Goal: Task Accomplishment & Management: Complete application form

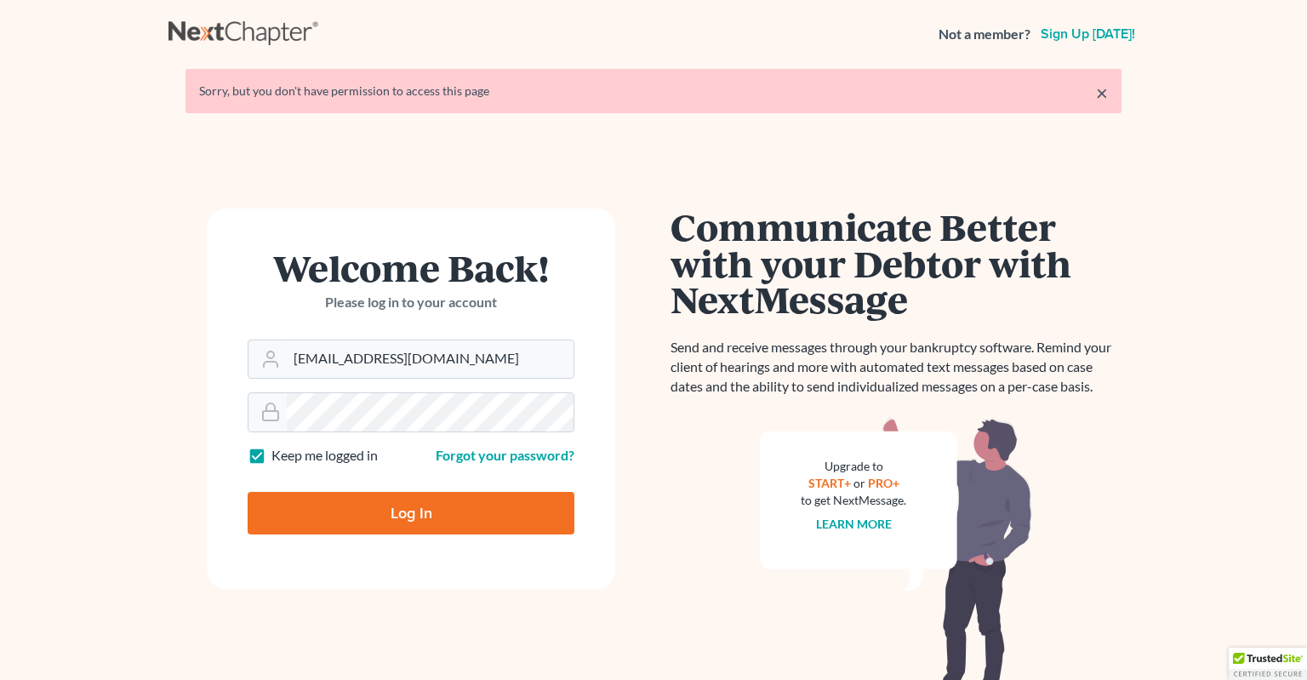
click at [387, 516] on input "Log In" at bounding box center [411, 513] width 327 height 43
type input "Thinking..."
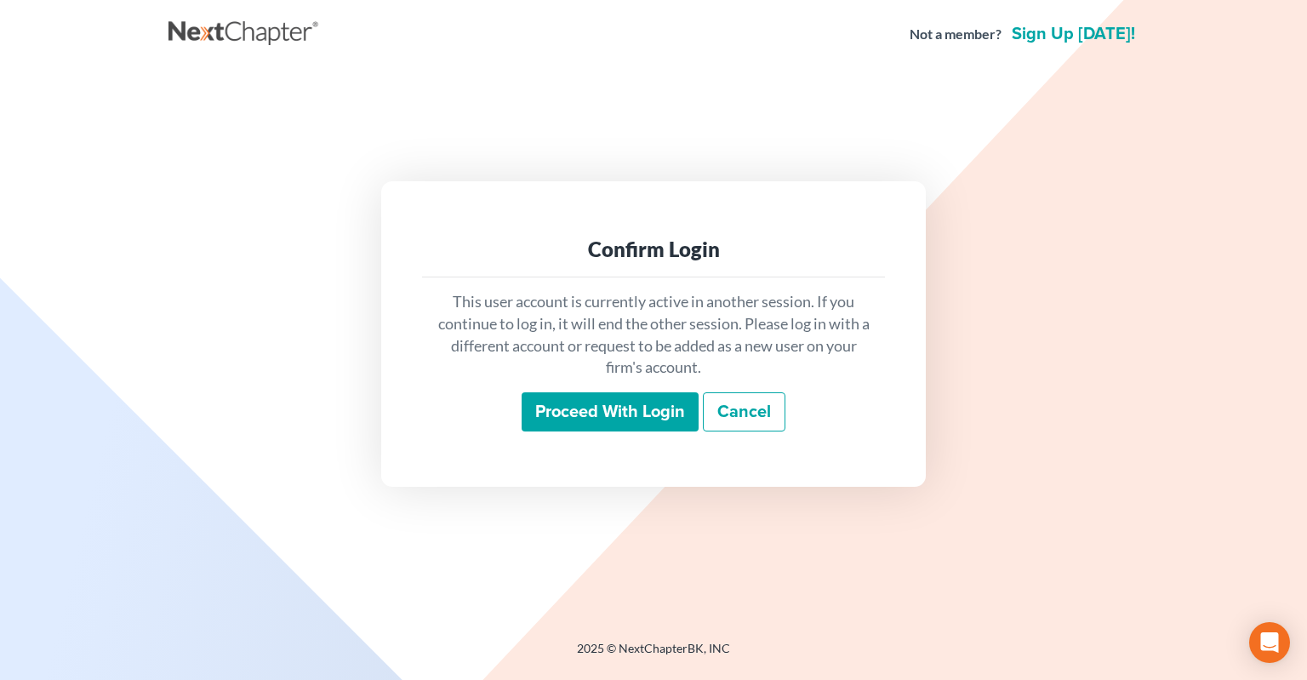
click at [639, 419] on input "Proceed with login" at bounding box center [610, 411] width 177 height 39
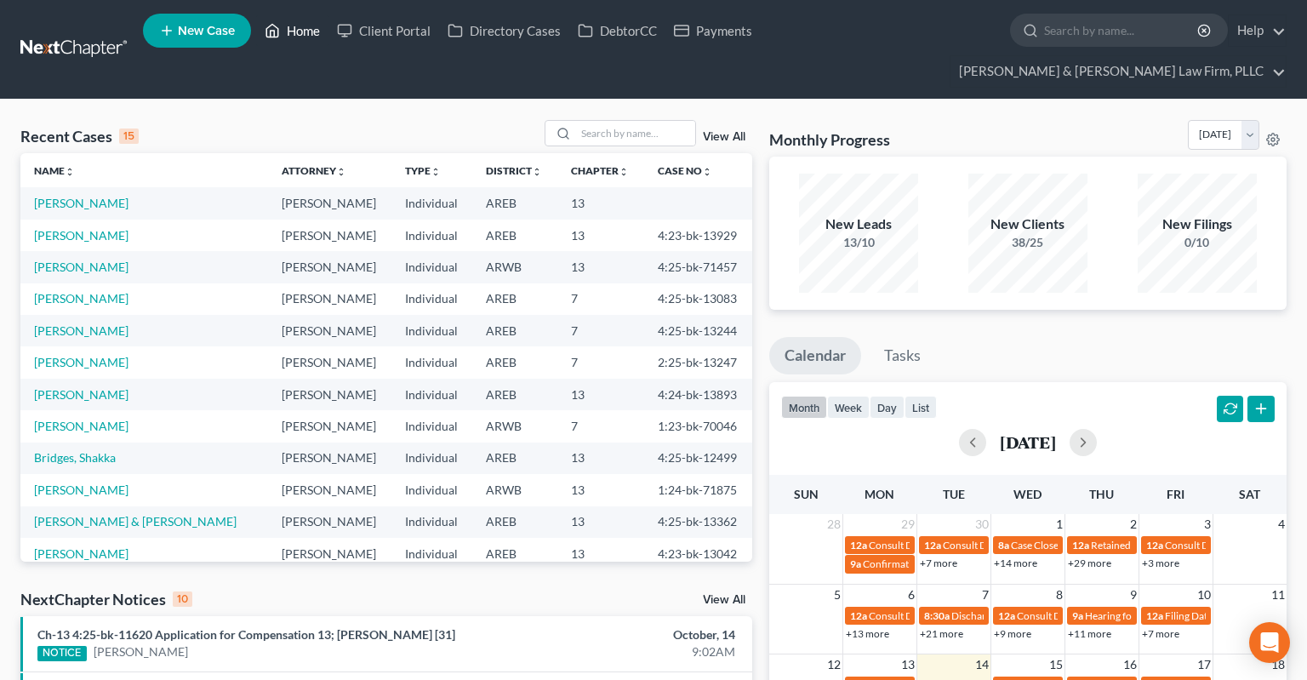
click at [304, 36] on link "Home" at bounding box center [292, 30] width 72 height 31
click at [598, 121] on input "search" at bounding box center [635, 133] width 119 height 25
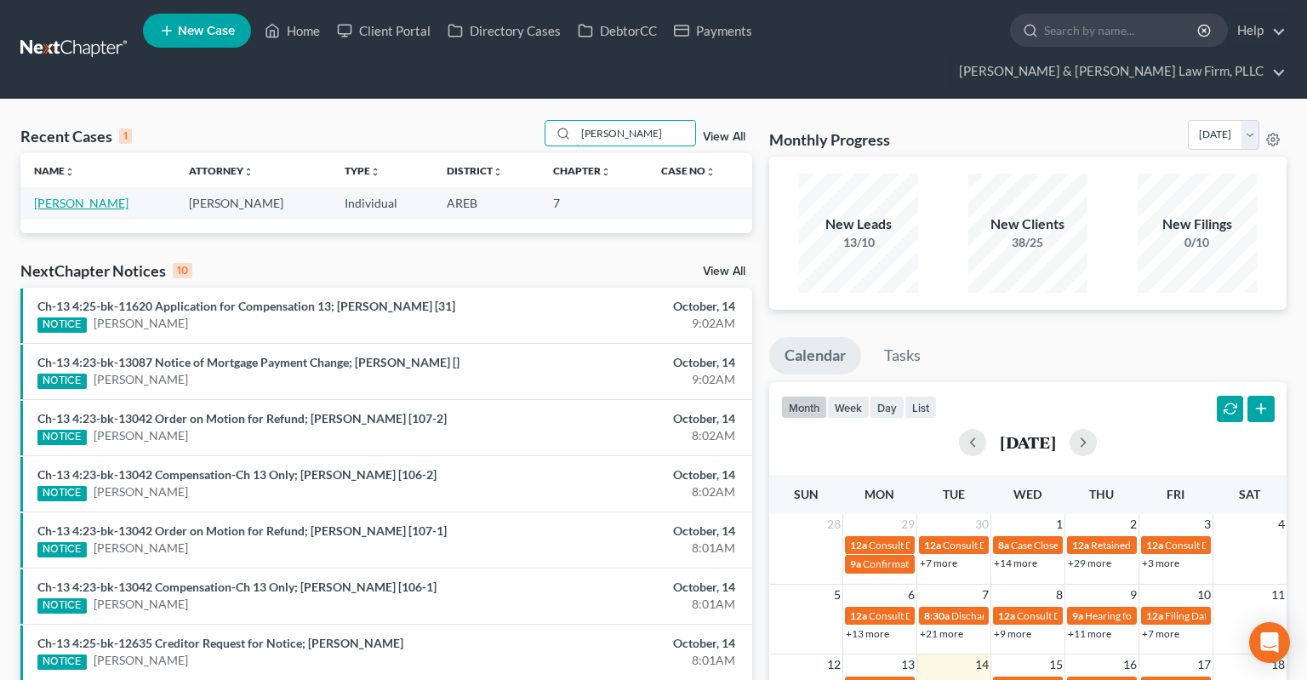
type input "tammy harris"
click at [88, 196] on link "Harris, Tammy" at bounding box center [81, 203] width 94 height 14
select select "6"
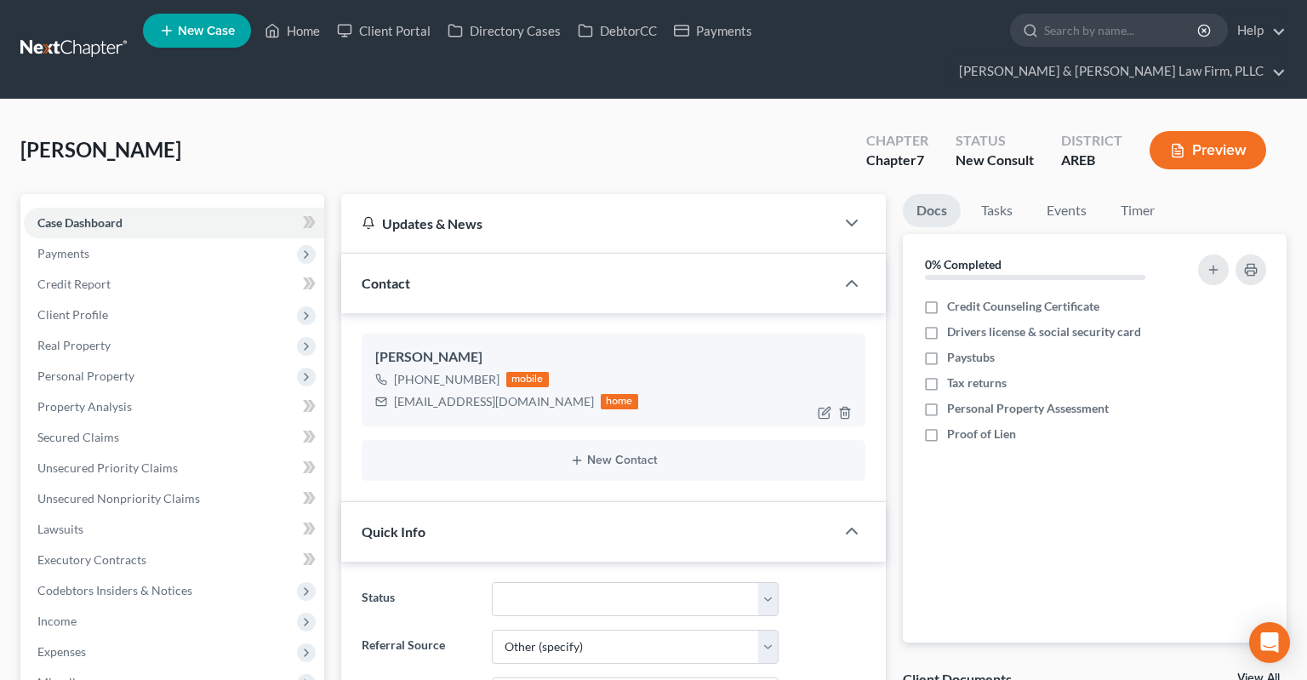
click at [418, 393] on div "arkansastammy92@yahoo.com" at bounding box center [494, 401] width 200 height 17
drag, startPoint x: 418, startPoint y: 370, endPoint x: 539, endPoint y: 368, distance: 120.8
click at [539, 393] on div "arkansastammy92@yahoo.com" at bounding box center [494, 401] width 200 height 17
copy div "arkansastammy92@yahoo.com"
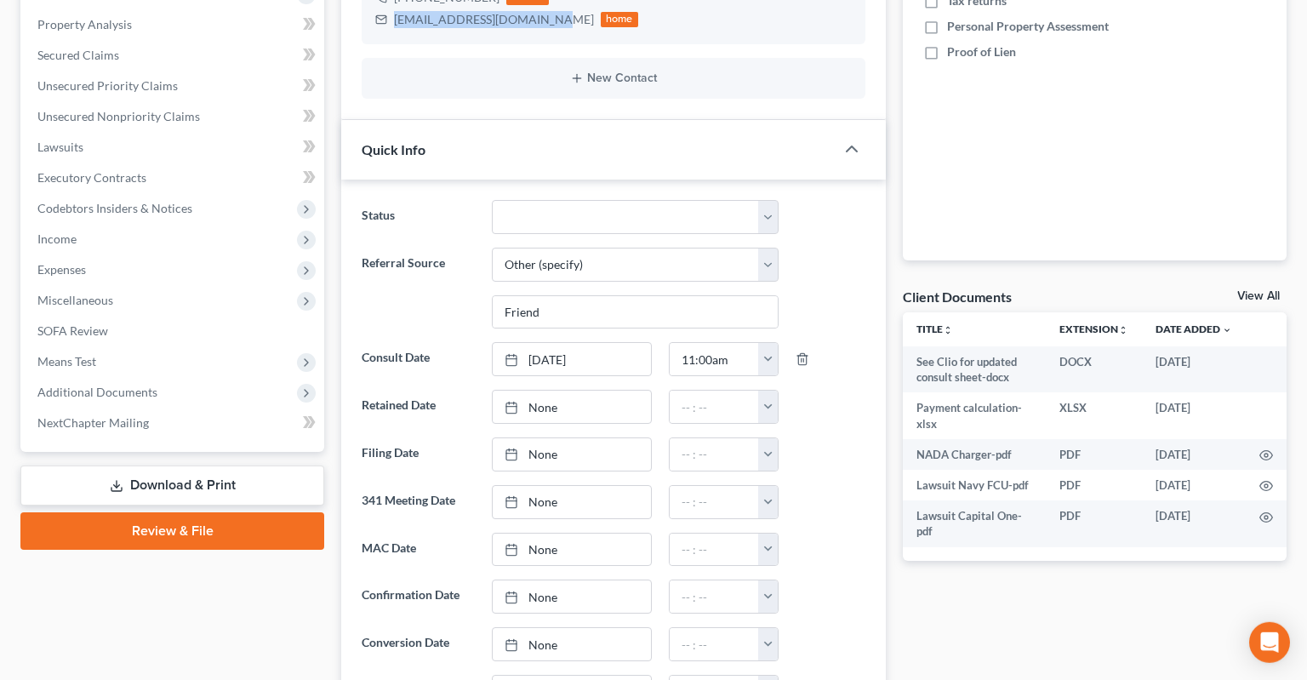
scroll to position [449, 0]
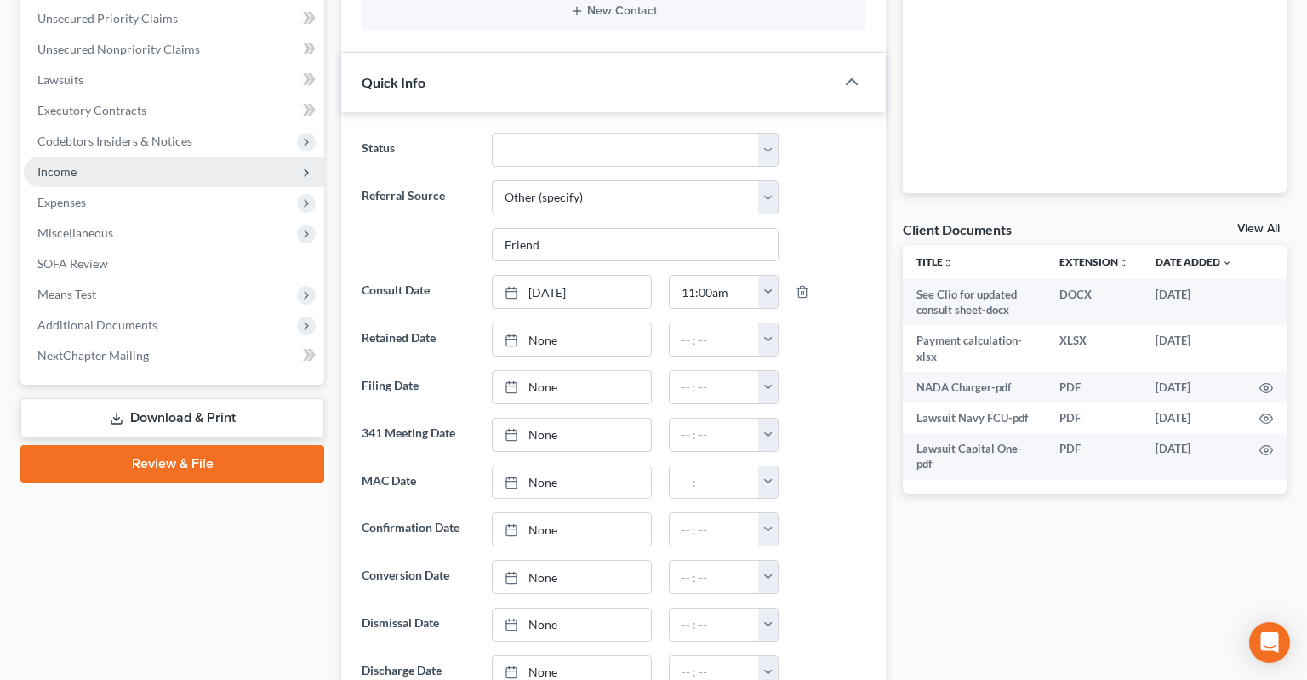
click at [175, 157] on span "Income" at bounding box center [174, 172] width 300 height 31
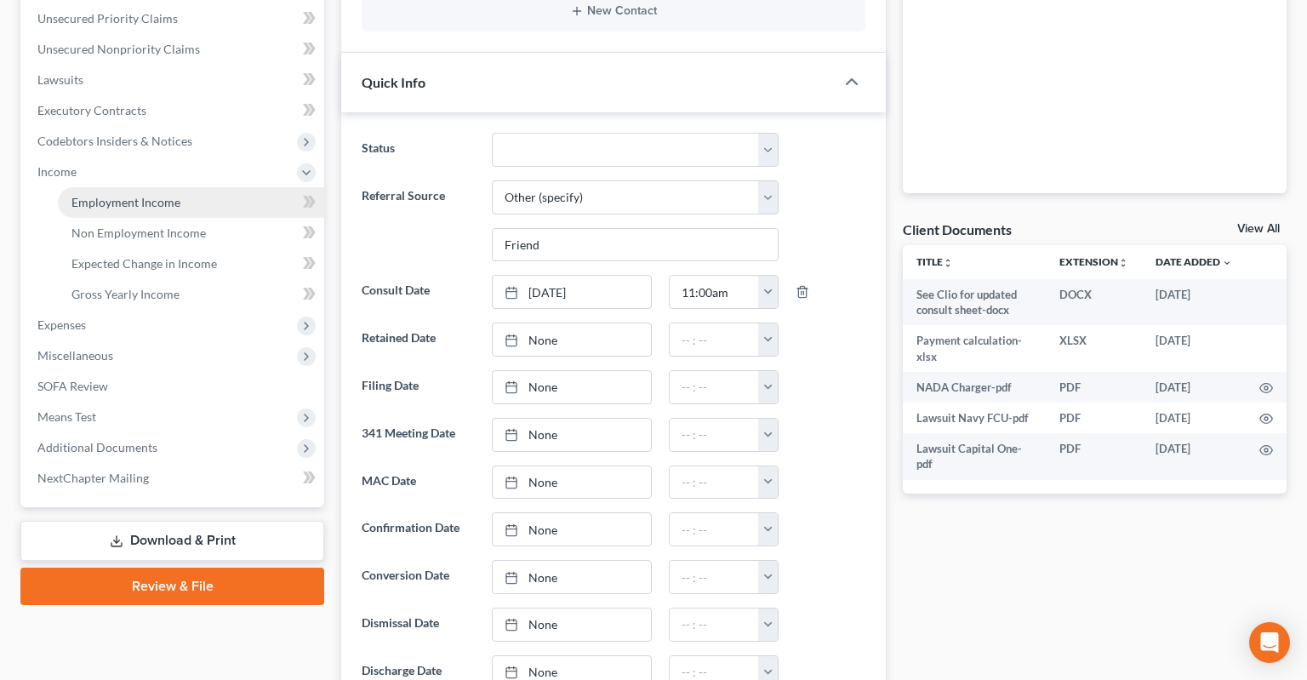
click at [193, 187] on link "Employment Income" at bounding box center [191, 202] width 266 height 31
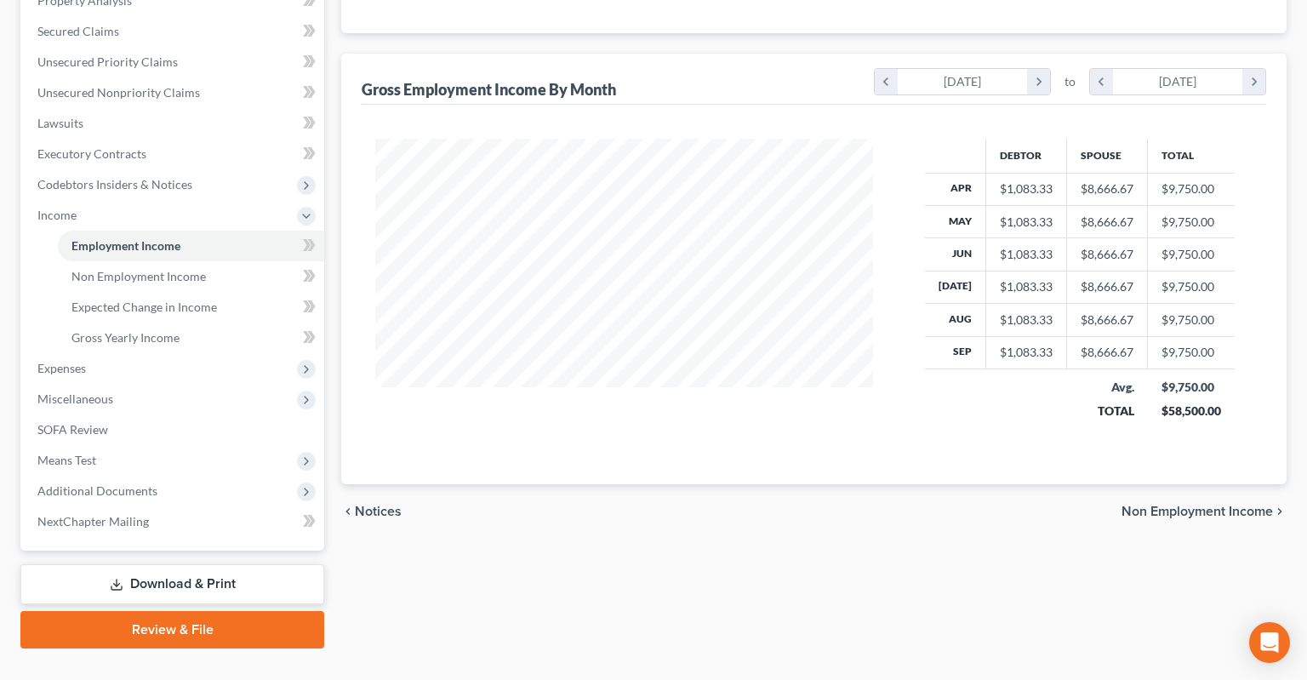
scroll to position [47, 0]
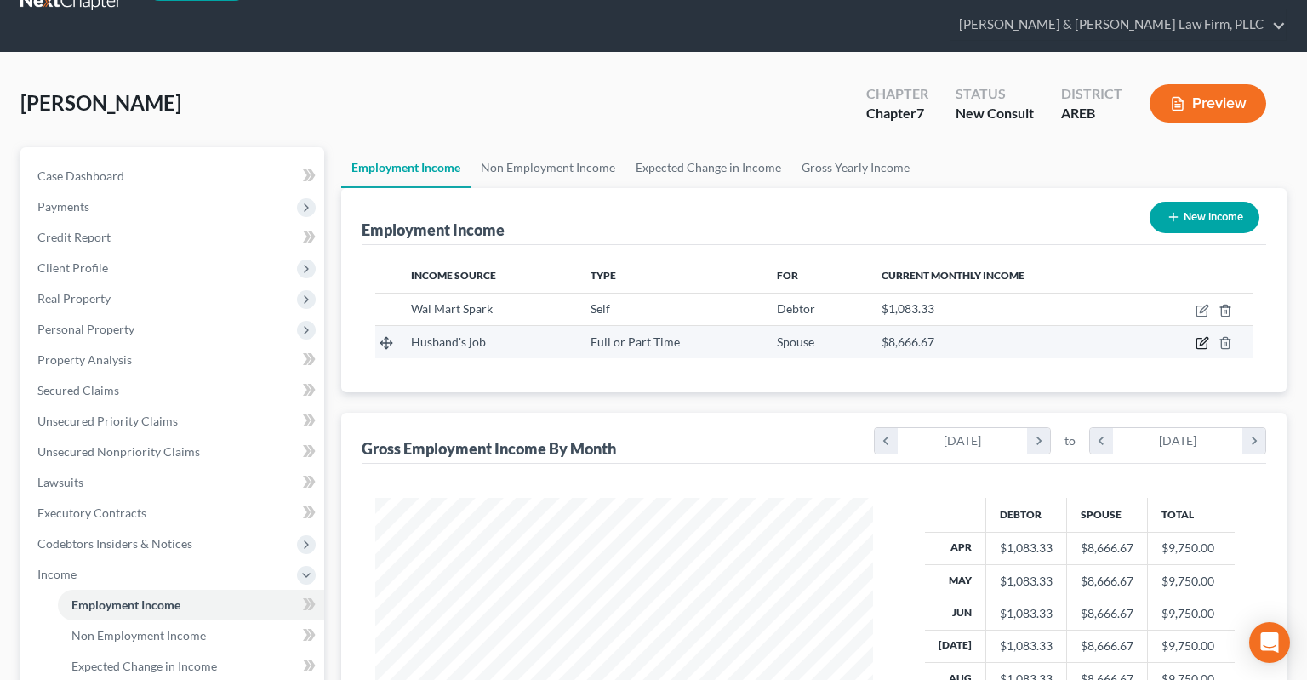
click at [1200, 336] on icon "button" at bounding box center [1202, 343] width 14 height 14
select select "0"
select select "3"
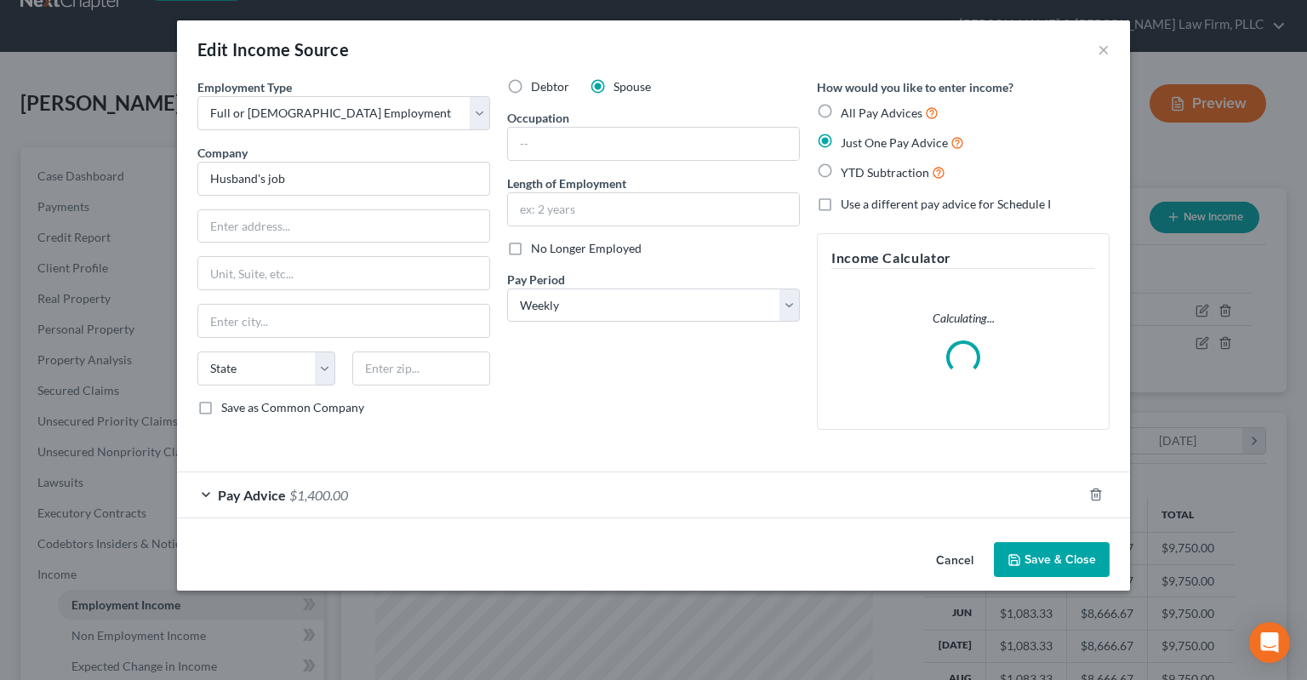
click at [287, 495] on div "Pay Advice $1,400.00" at bounding box center [629, 494] width 905 height 45
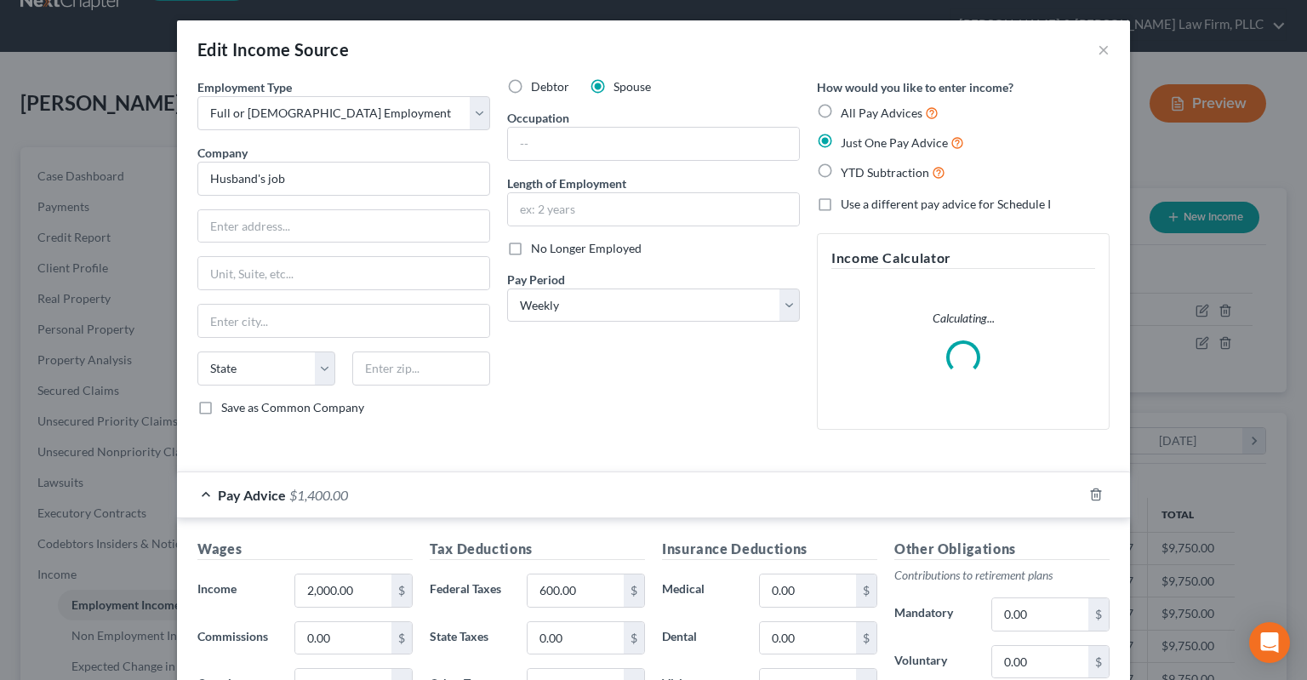
scroll to position [343, 0]
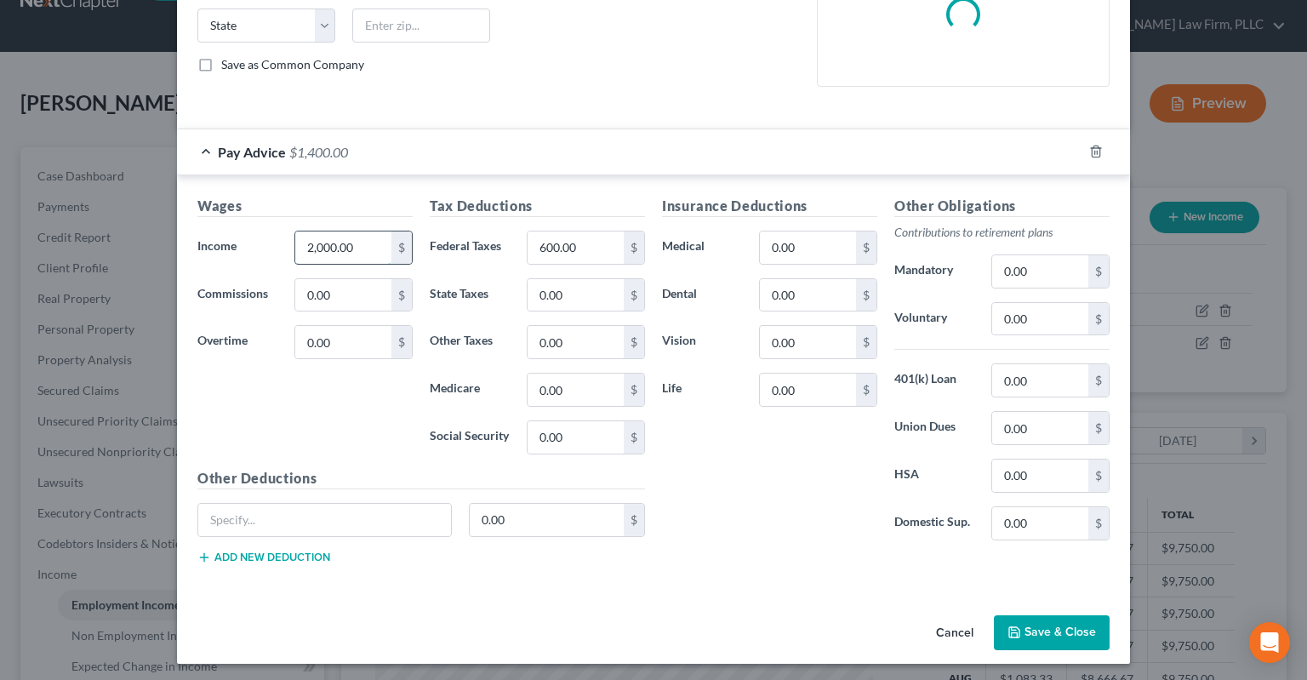
click at [385, 250] on input "2,000.00" at bounding box center [343, 247] width 96 height 32
type input "1,059.38"
click at [597, 250] on input "600.00" at bounding box center [576, 247] width 96 height 32
type input "0"
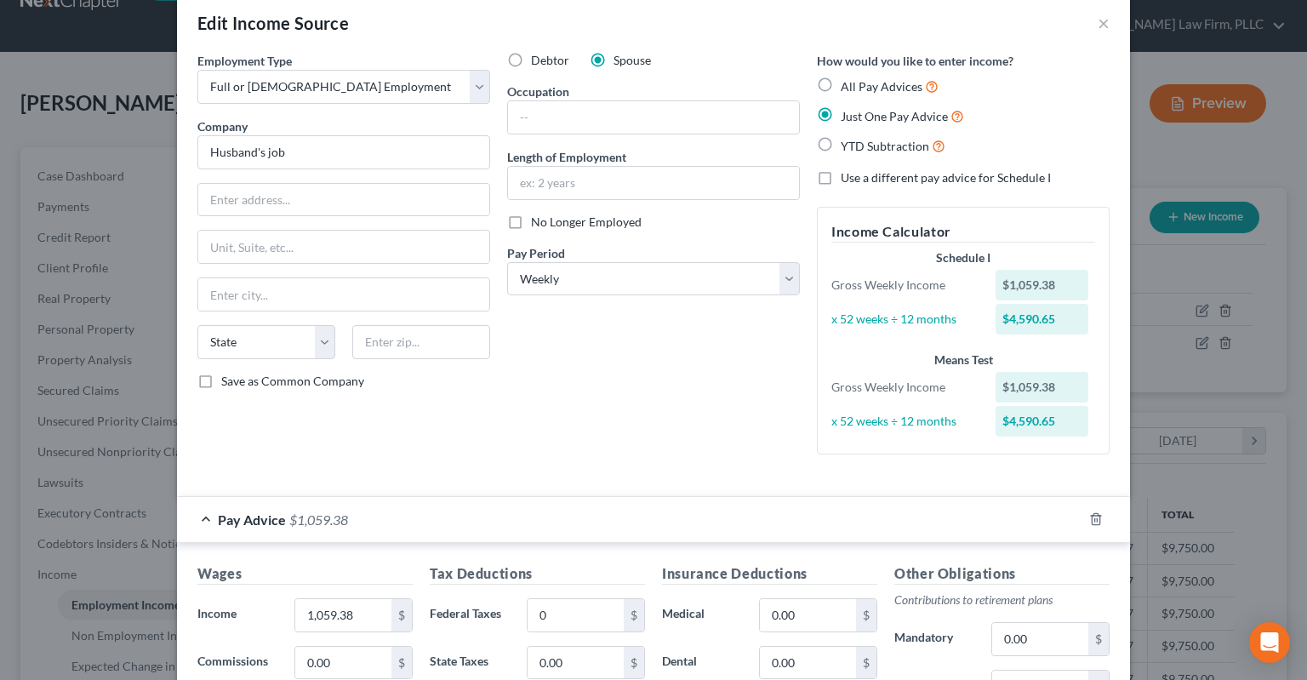
scroll to position [0, 0]
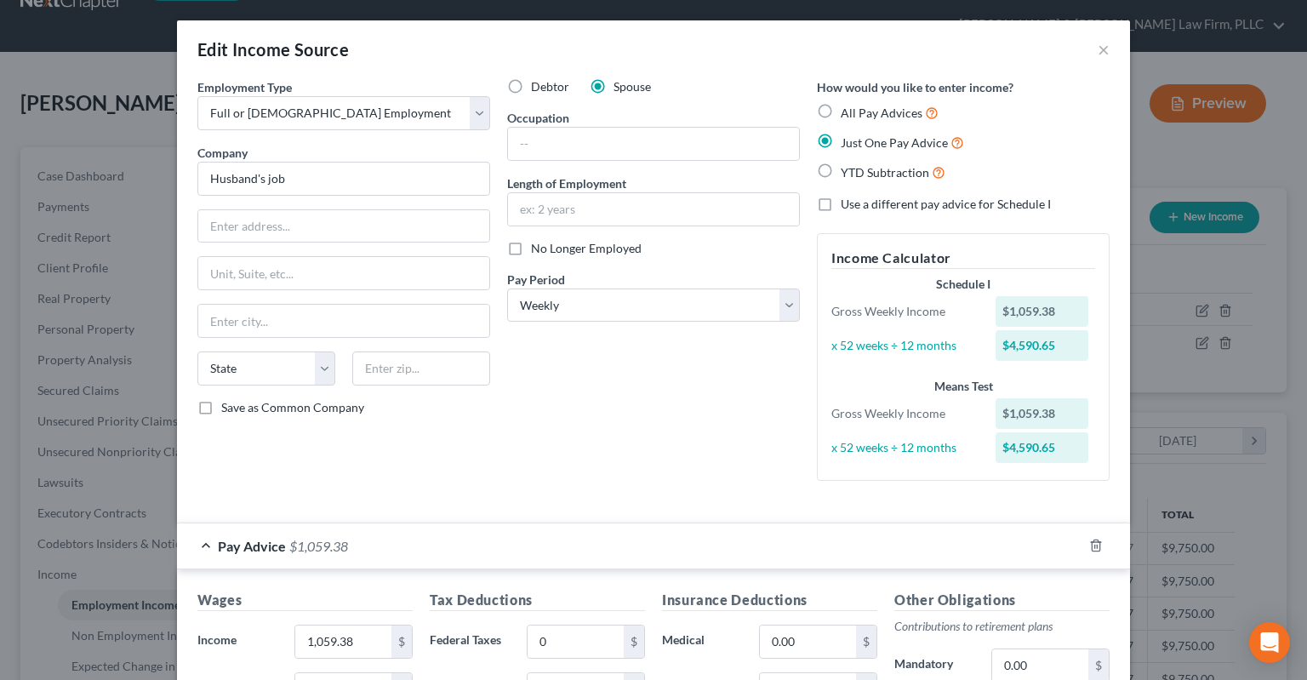
click at [691, 451] on div "Debtor Spouse Occupation Length of Employment No Longer Employed Pay Period * S…" at bounding box center [654, 286] width 310 height 416
click at [680, 141] on input "text" at bounding box center [653, 144] width 291 height 32
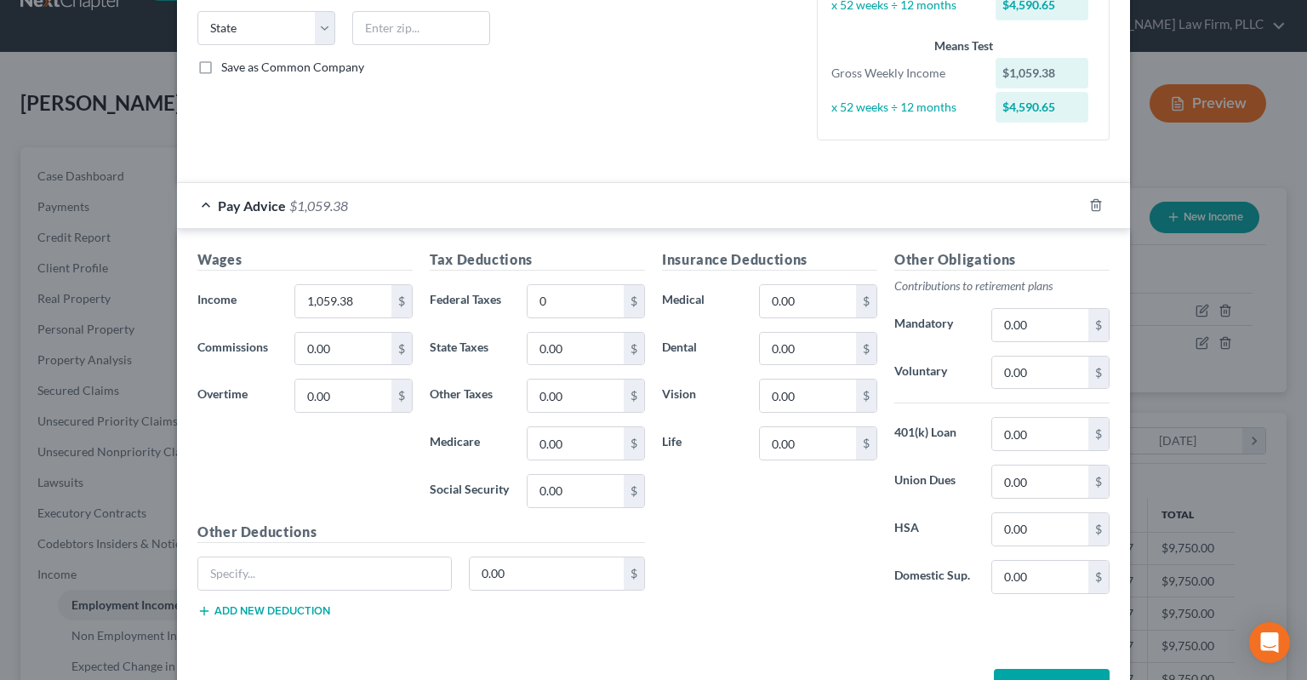
scroll to position [395, 0]
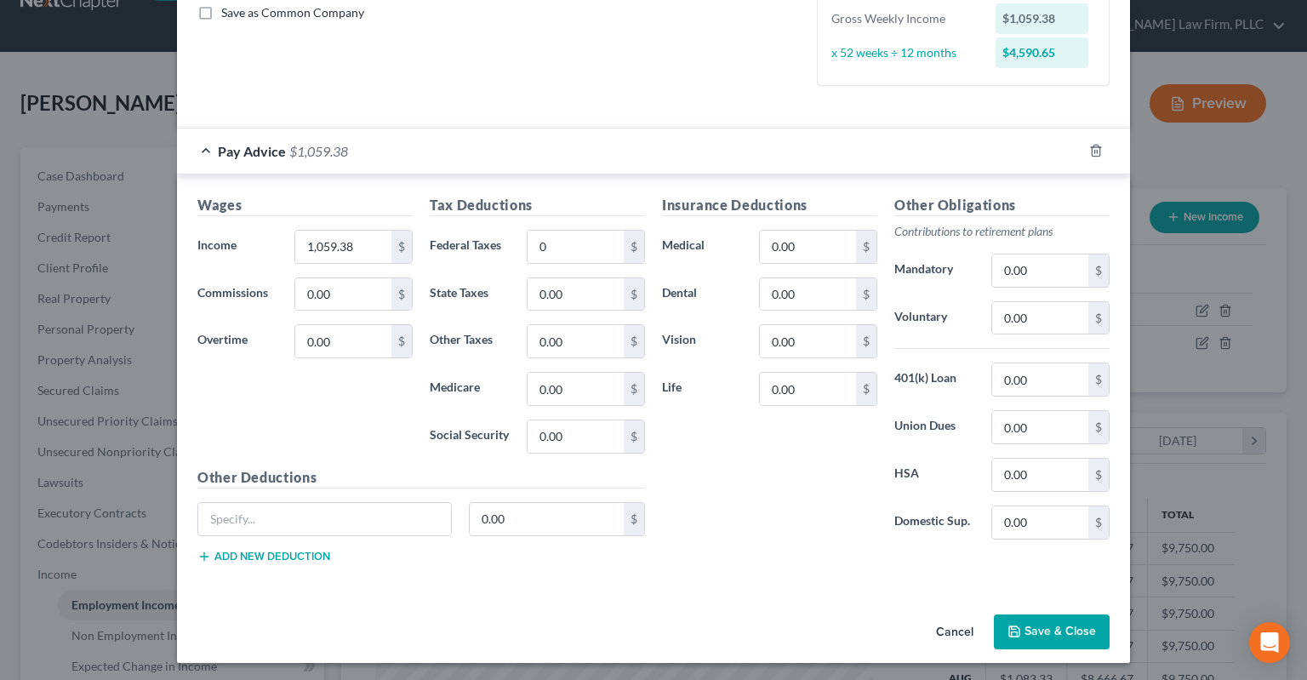
type input "Truck driver"
click at [1064, 631] on button "Save & Close" at bounding box center [1052, 632] width 116 height 36
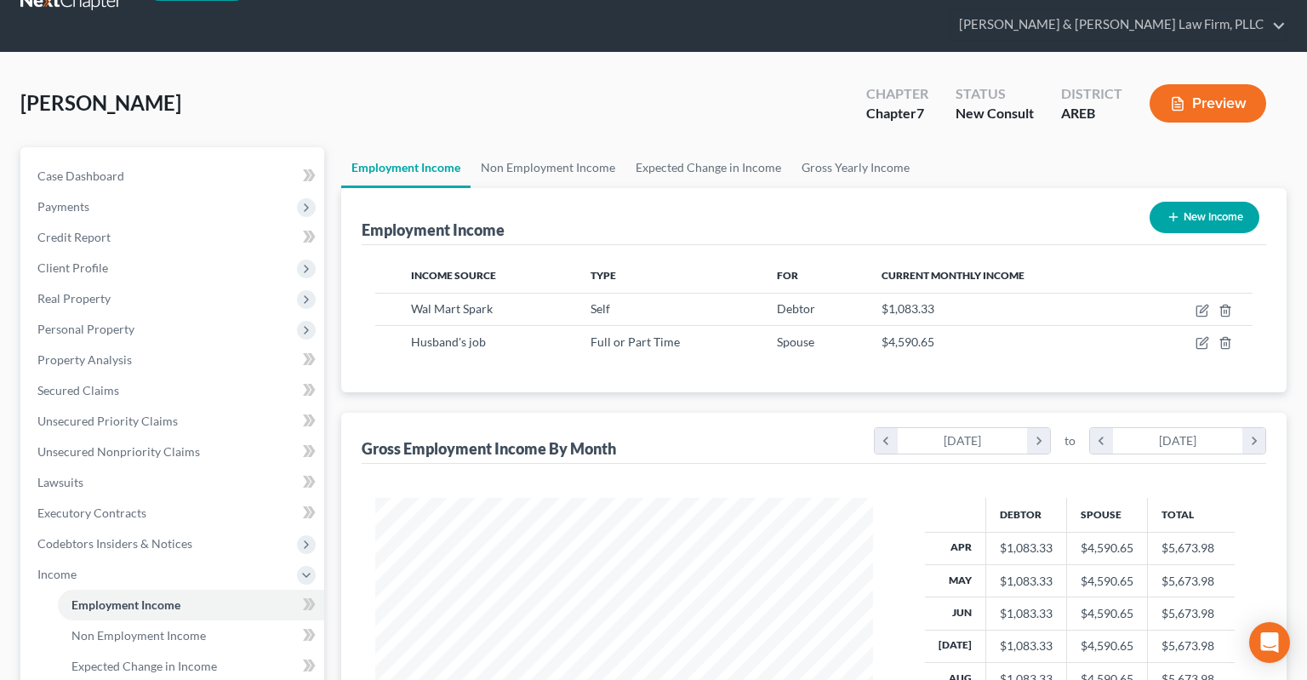
click at [553, 188] on div "Employment Income New Income" at bounding box center [814, 216] width 904 height 57
click at [559, 147] on link "Non Employment Income" at bounding box center [548, 167] width 155 height 41
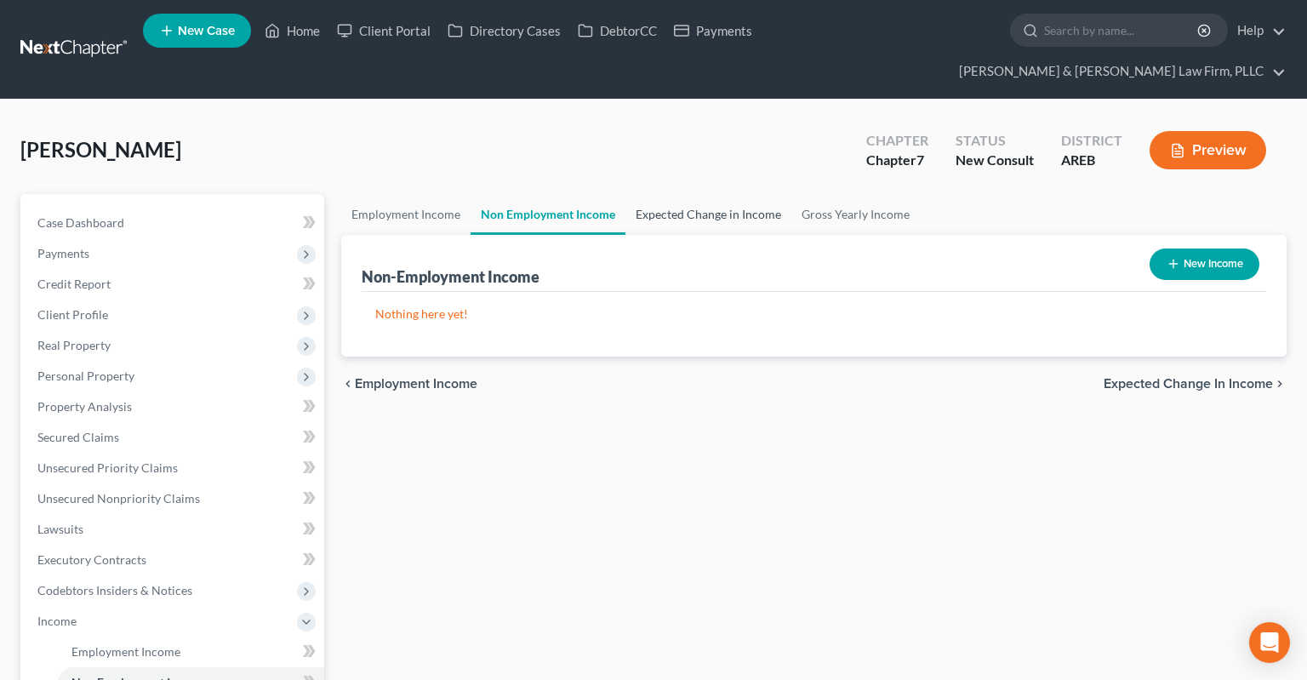
click at [682, 194] on link "Expected Change in Income" at bounding box center [708, 214] width 166 height 41
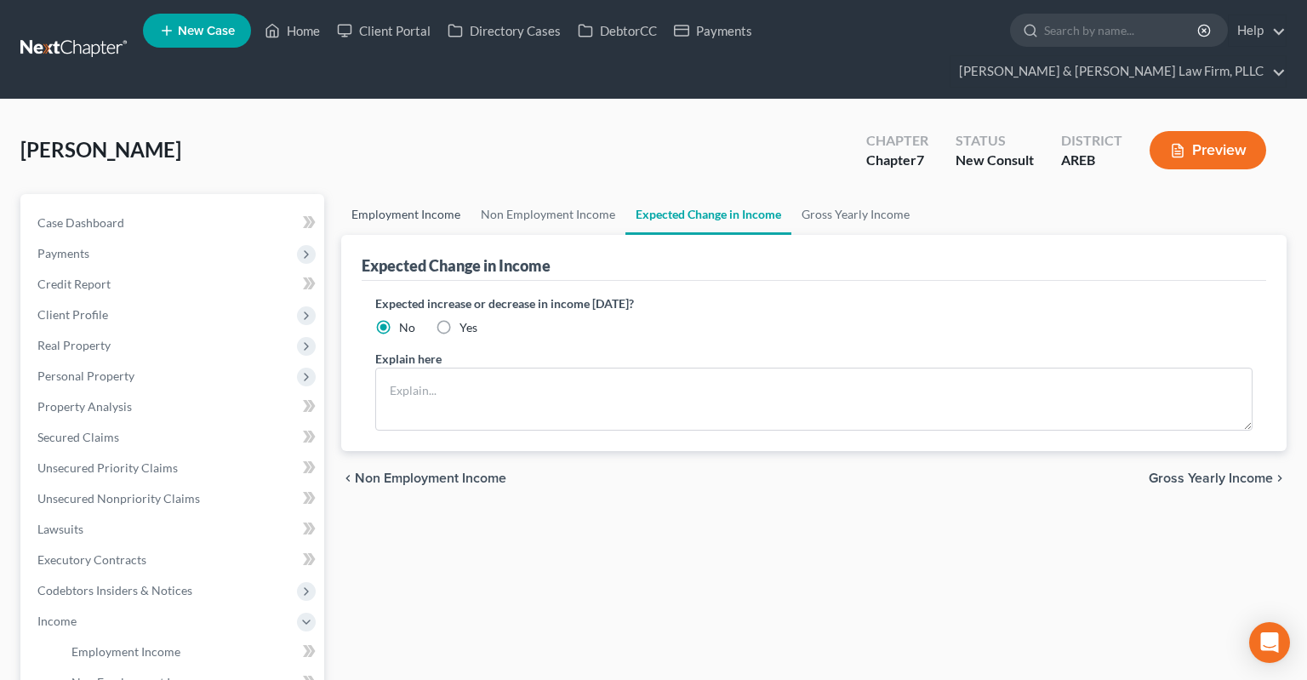
click at [424, 194] on link "Employment Income" at bounding box center [405, 214] width 129 height 41
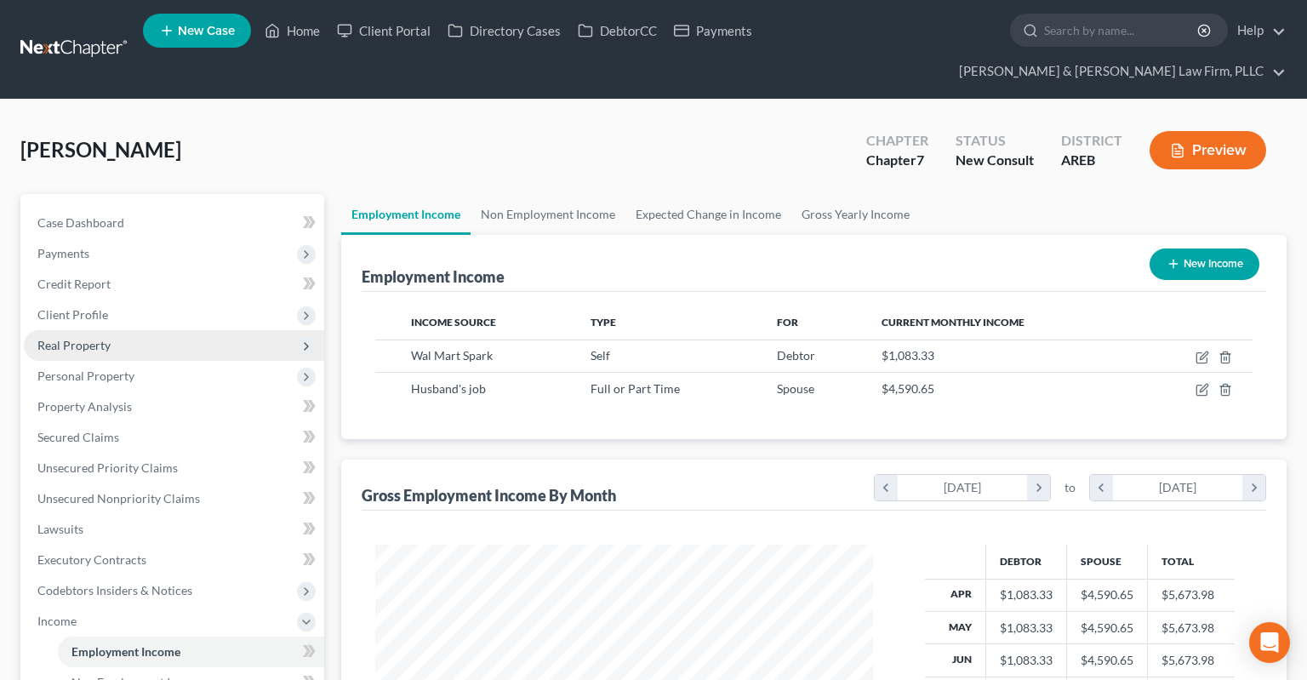
scroll to position [406, 0]
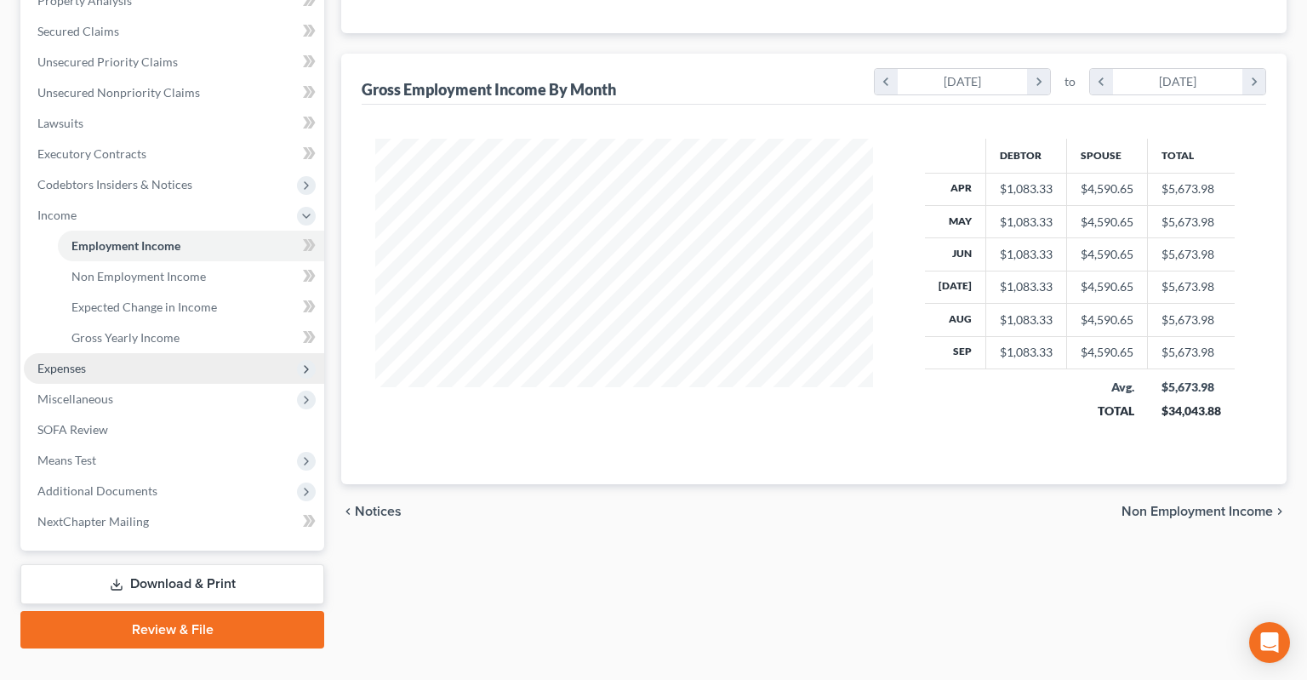
click at [163, 353] on span "Expenses" at bounding box center [174, 368] width 300 height 31
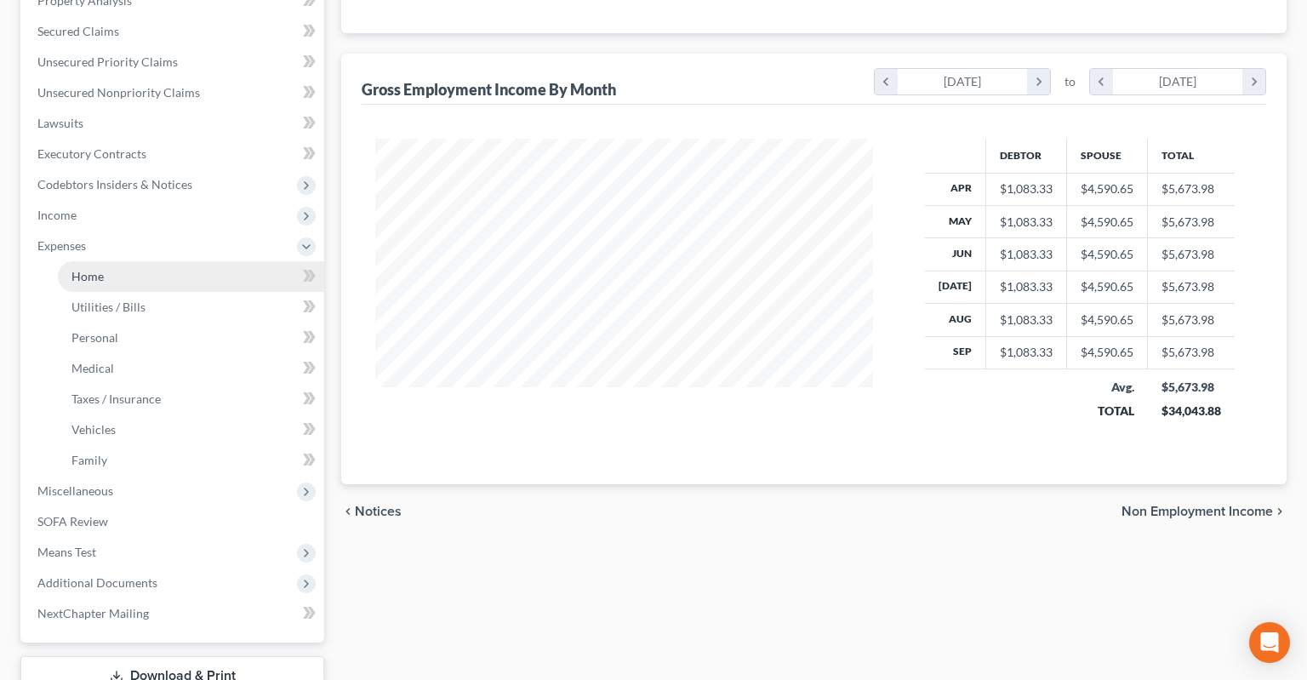
click at [189, 261] on link "Home" at bounding box center [191, 276] width 266 height 31
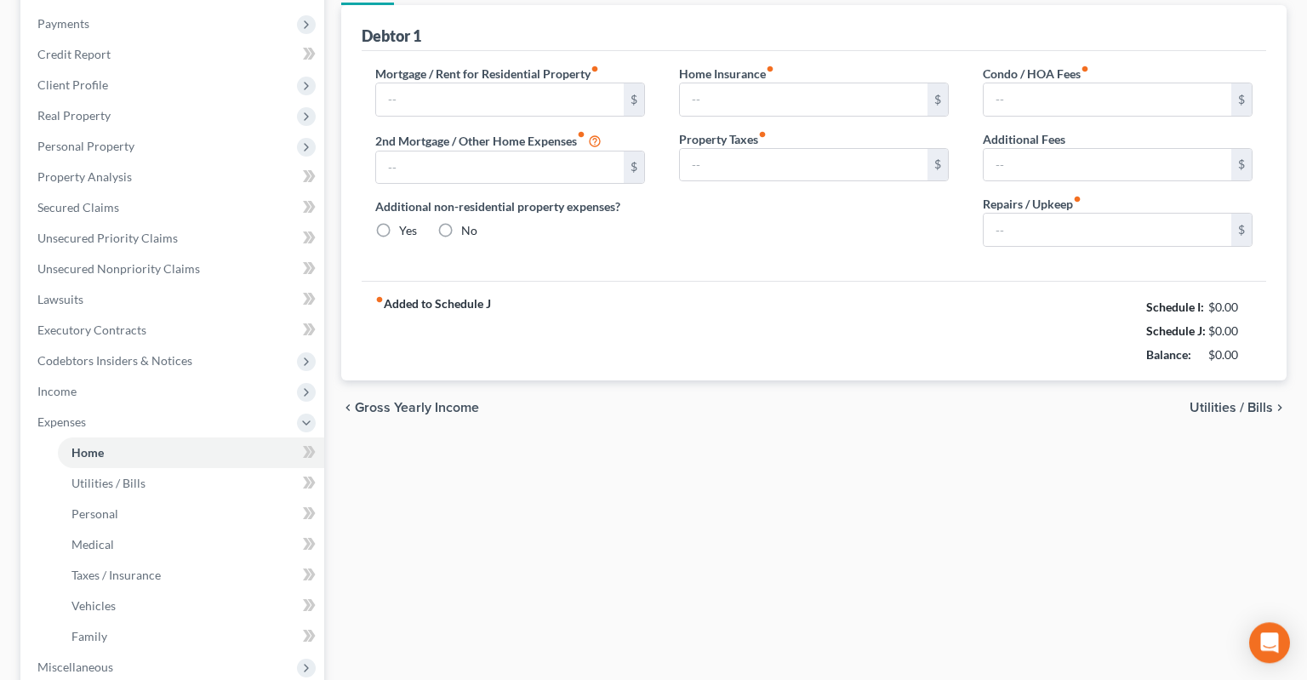
type input "1,600.00"
type input "0.00"
radio input "true"
type input "0.00"
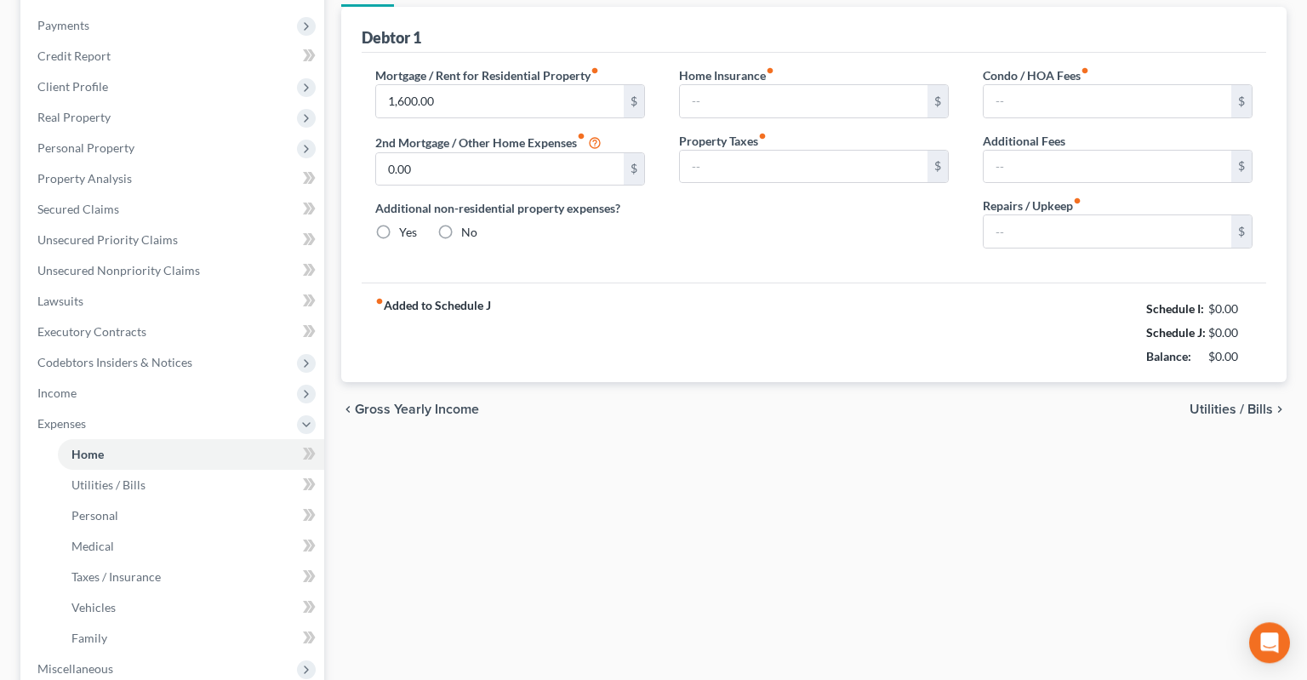
type input "0.00"
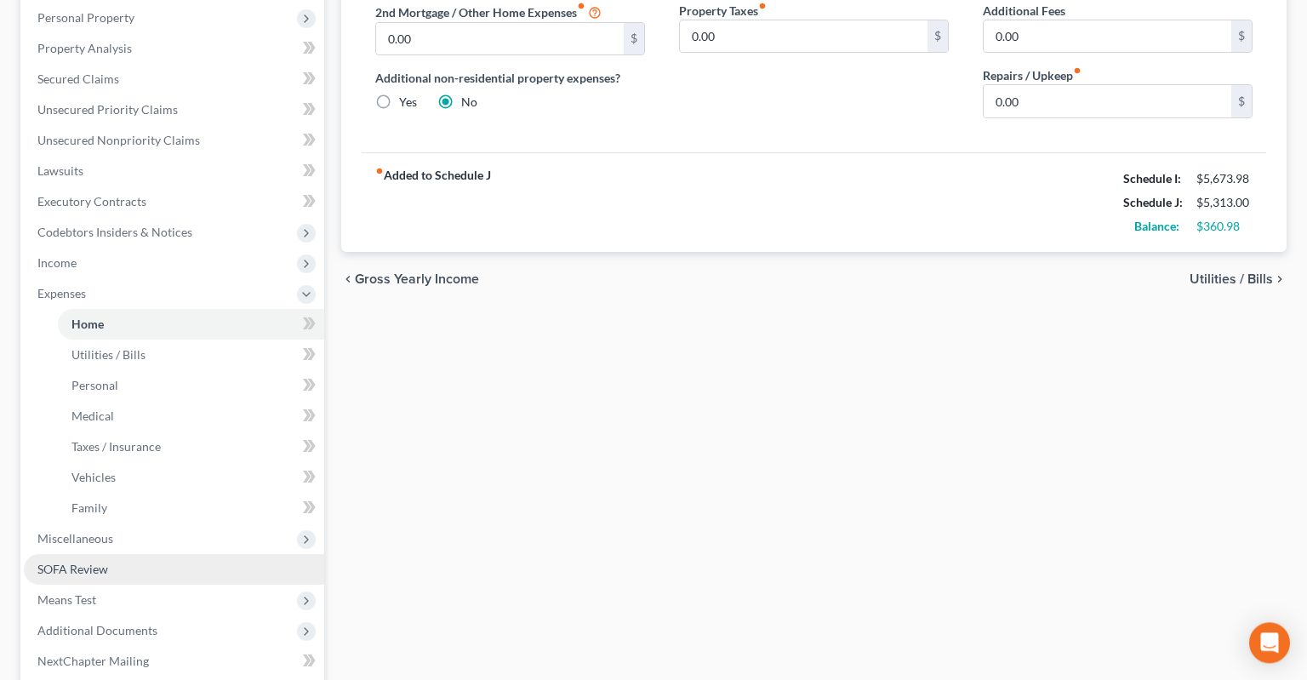
scroll to position [359, 0]
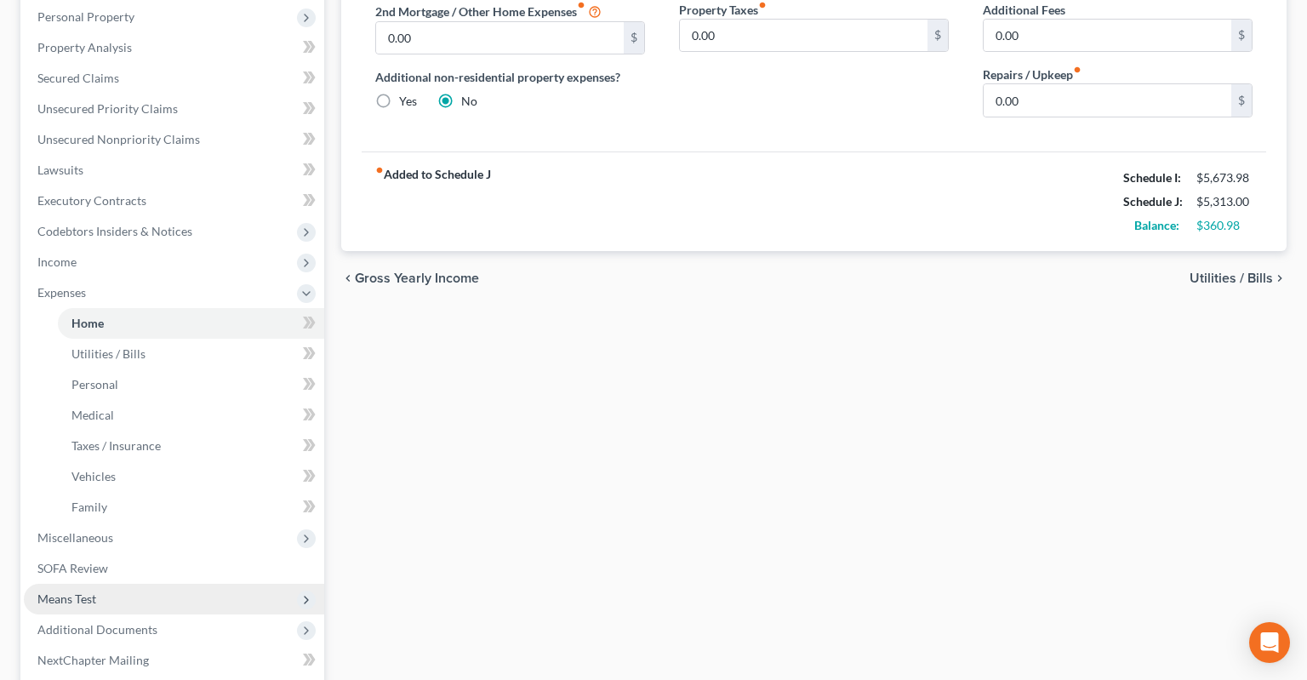
click at [197, 584] on span "Means Test" at bounding box center [174, 599] width 300 height 31
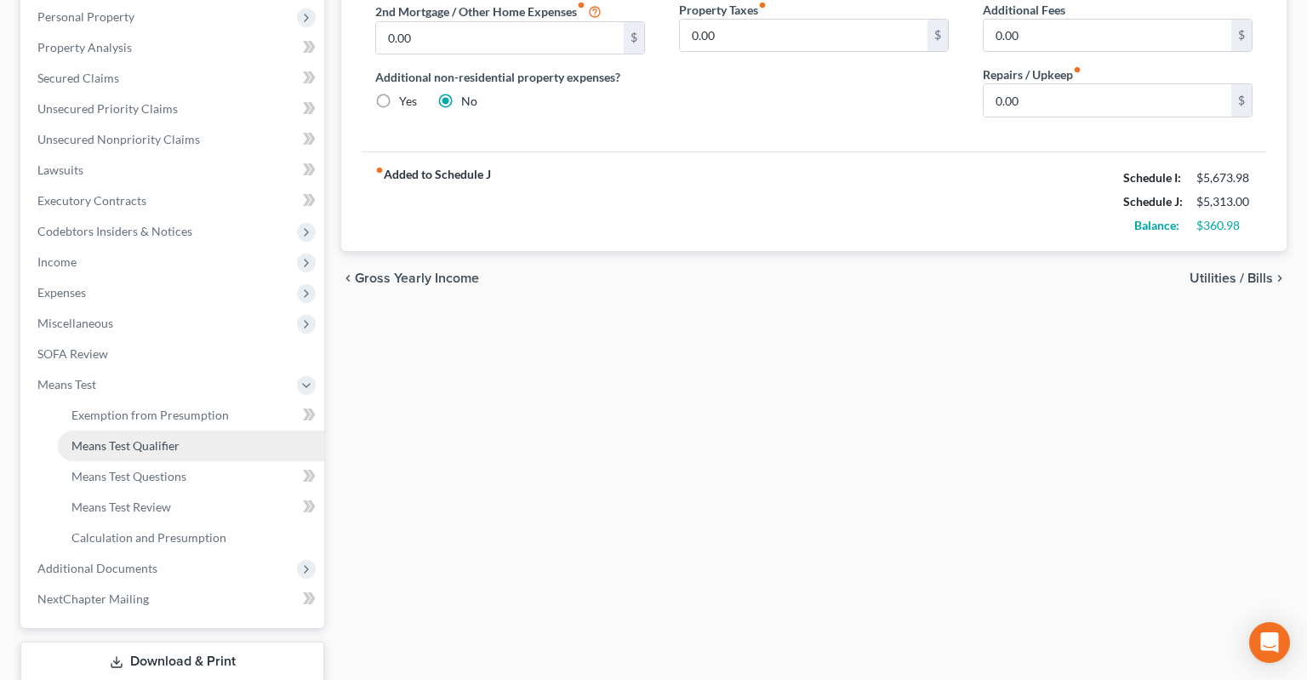
click at [191, 431] on link "Means Test Qualifier" at bounding box center [191, 446] width 266 height 31
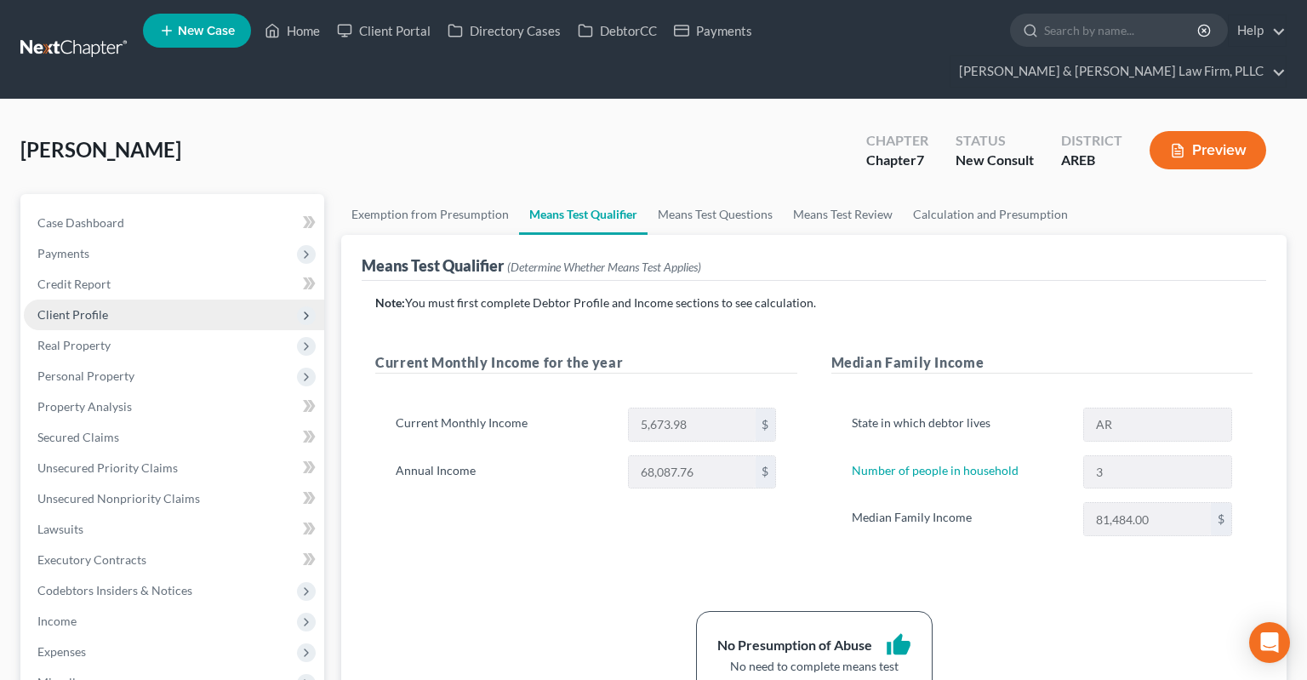
click at [178, 300] on span "Client Profile" at bounding box center [174, 315] width 300 height 31
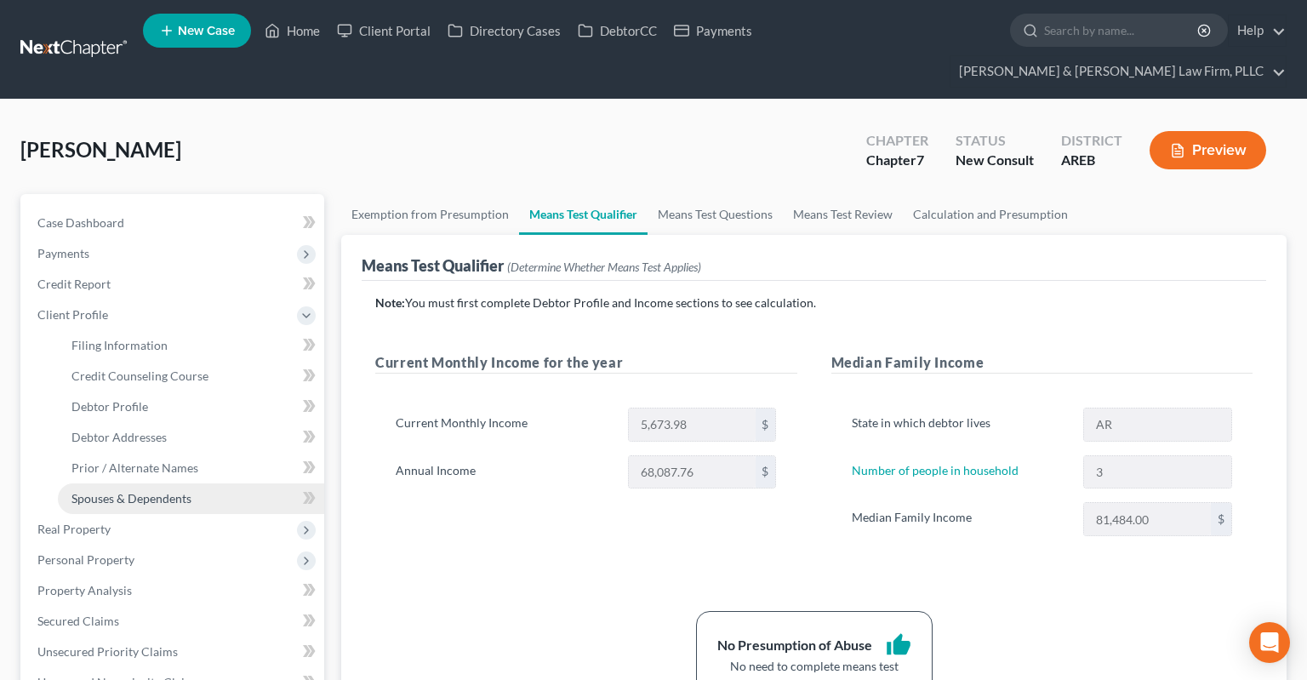
click at [177, 491] on span "Spouses & Dependents" at bounding box center [131, 498] width 120 height 14
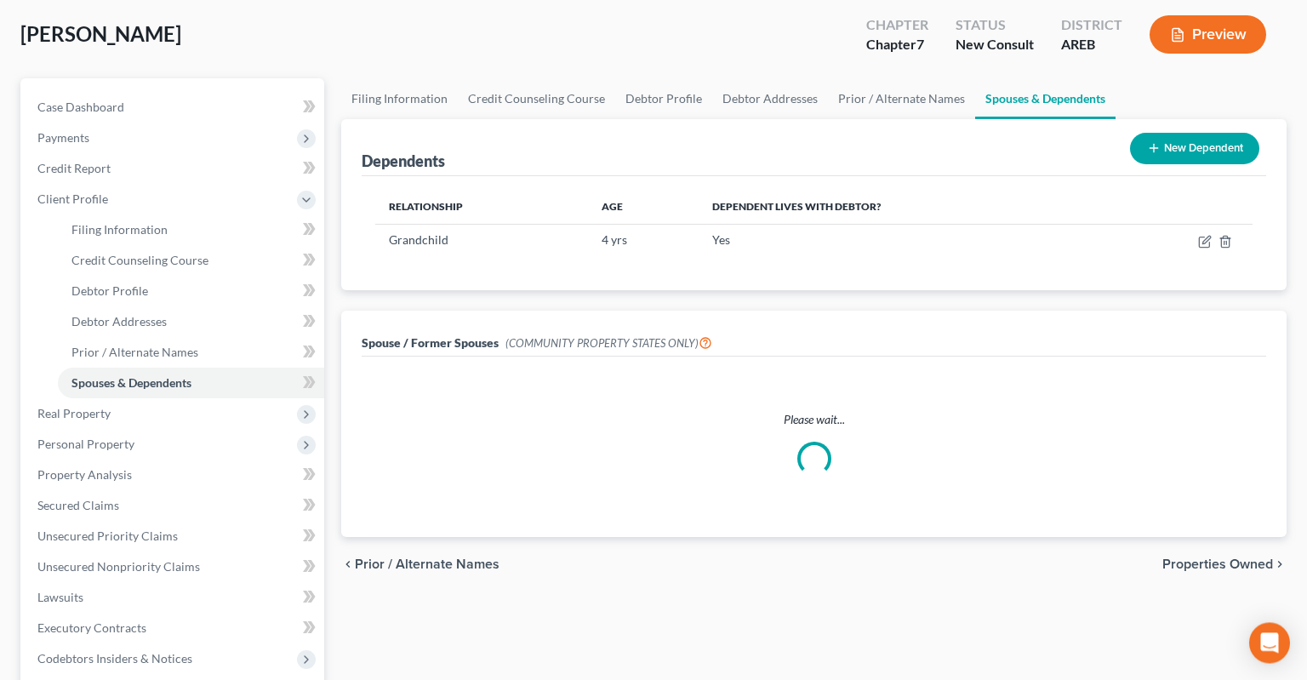
scroll to position [449, 0]
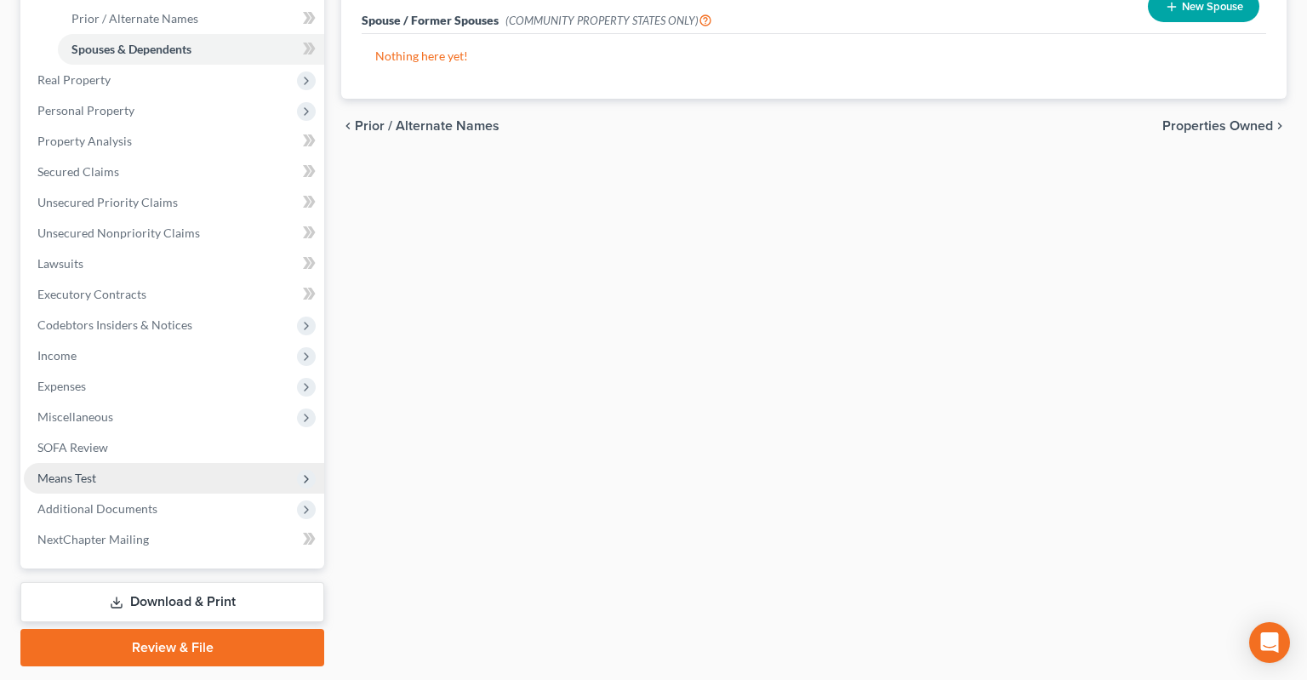
click at [175, 463] on span "Means Test" at bounding box center [174, 478] width 300 height 31
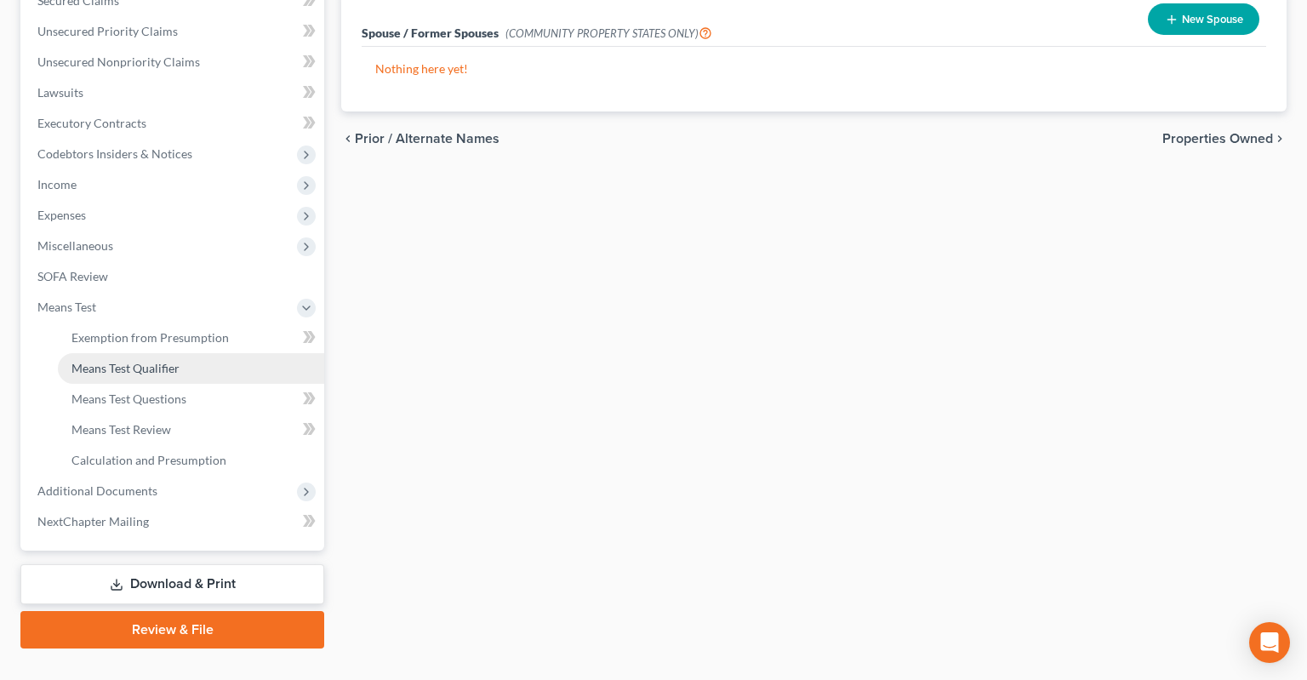
click at [182, 353] on link "Means Test Qualifier" at bounding box center [191, 368] width 266 height 31
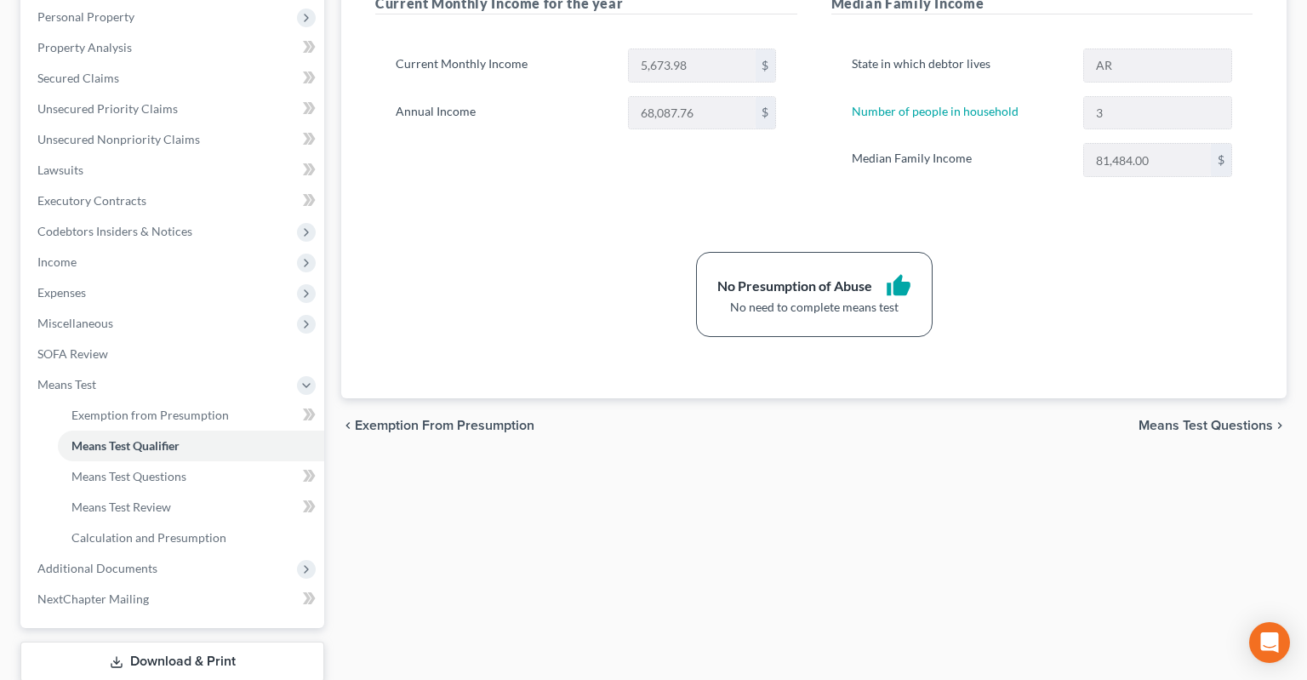
scroll to position [89, 0]
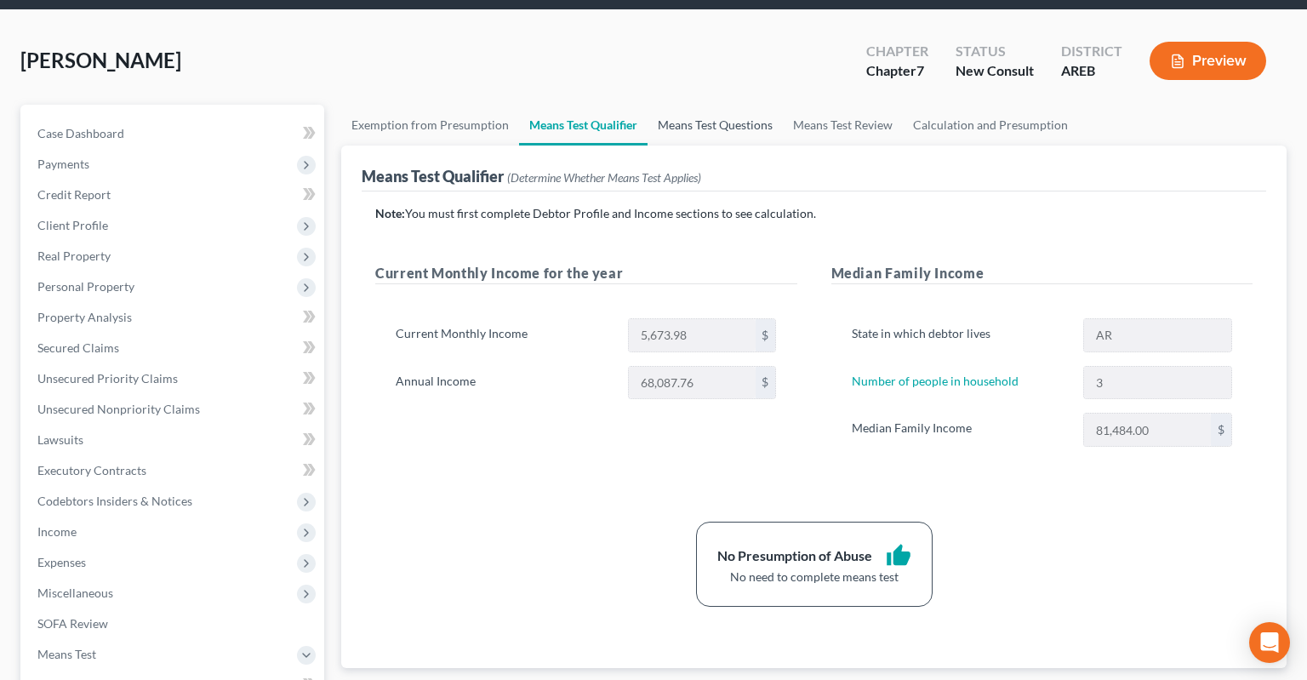
click at [719, 105] on link "Means Test Questions" at bounding box center [715, 125] width 135 height 41
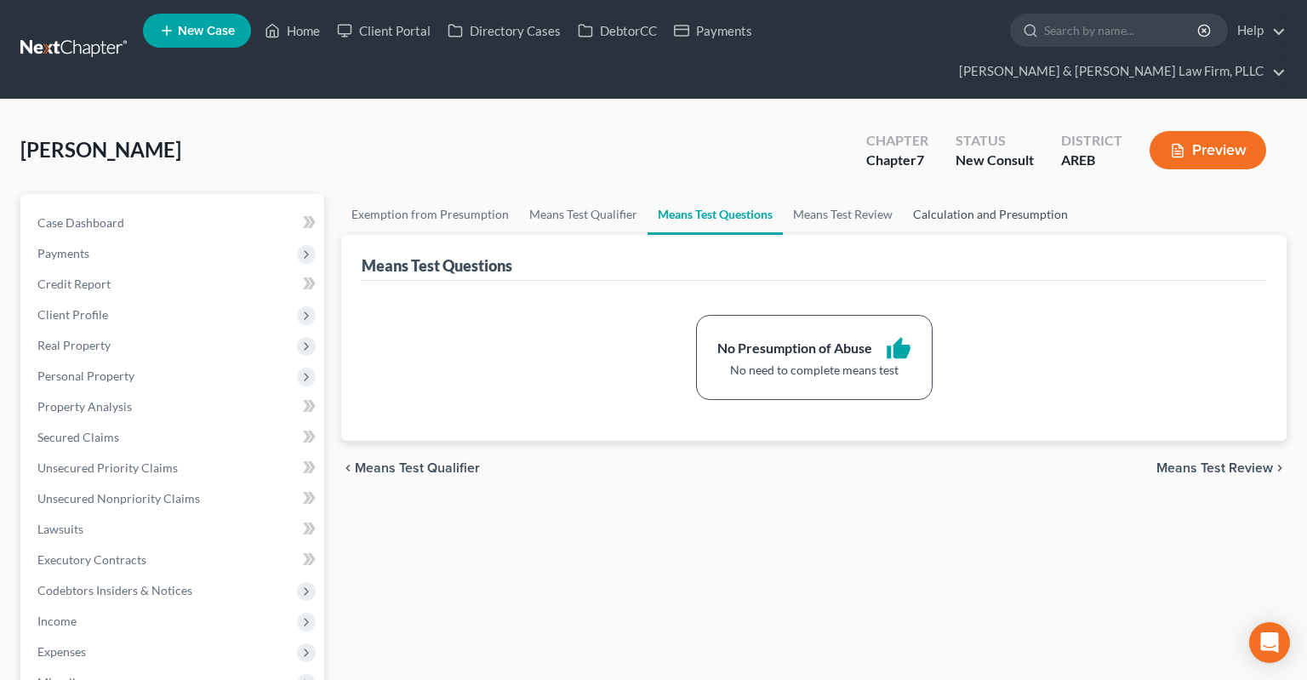
click at [985, 197] on link "Calculation and Presumption" at bounding box center [990, 214] width 175 height 41
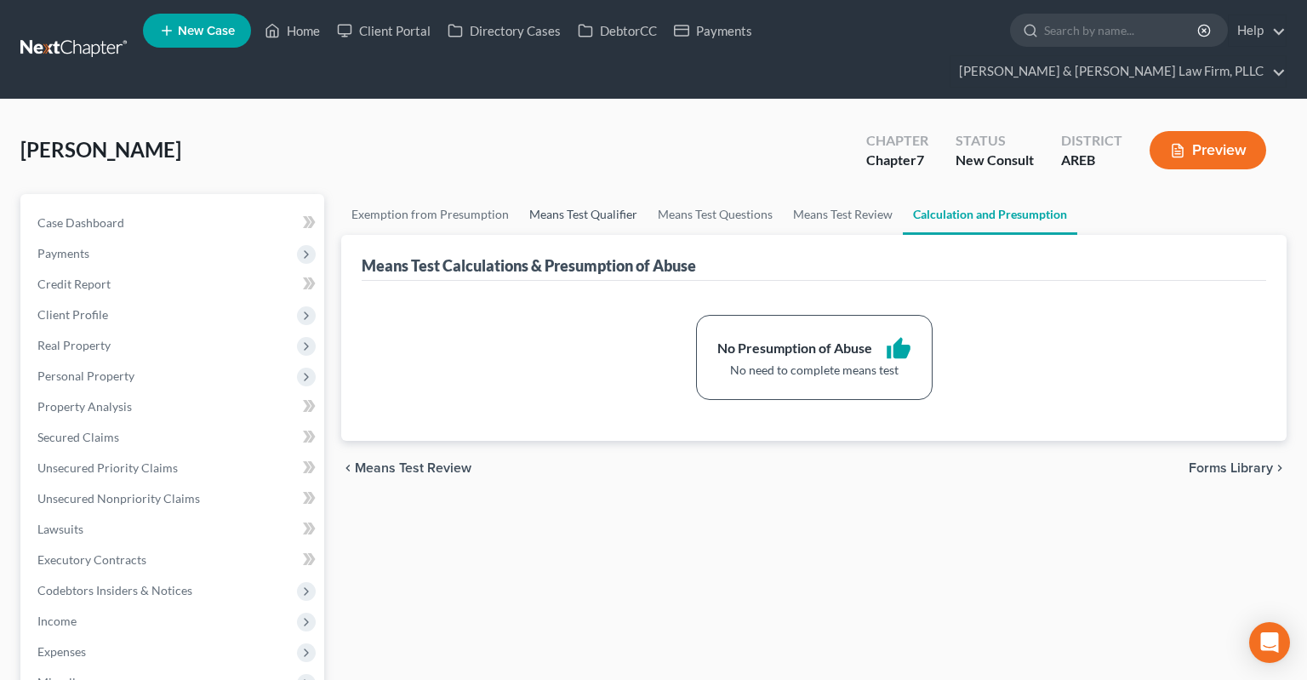
click at [597, 194] on link "Means Test Qualifier" at bounding box center [583, 214] width 128 height 41
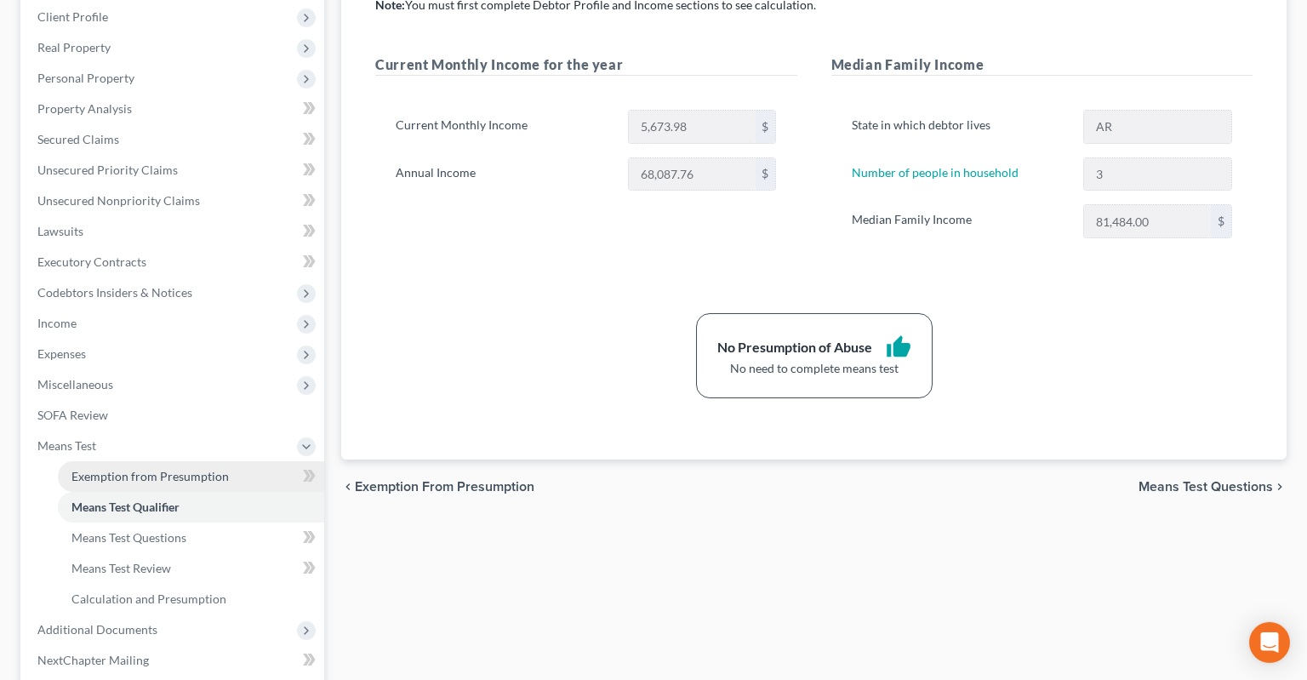
scroll to position [359, 0]
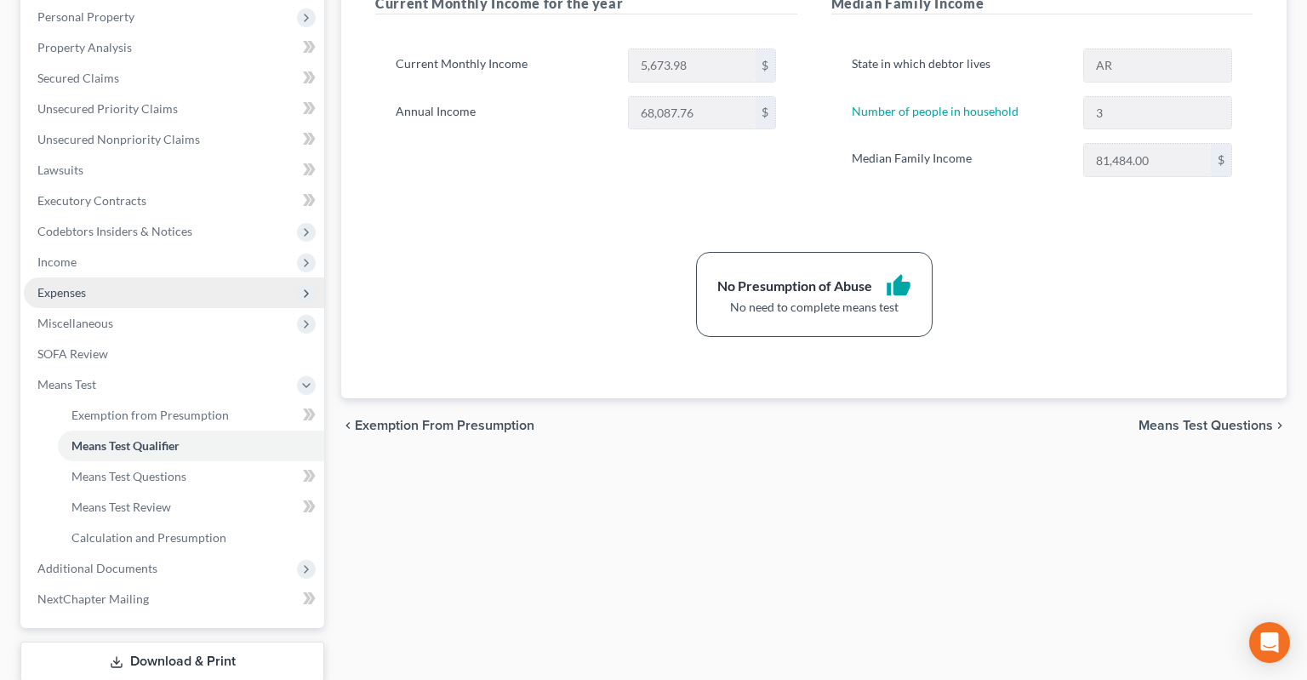
click at [145, 277] on span "Expenses" at bounding box center [174, 292] width 300 height 31
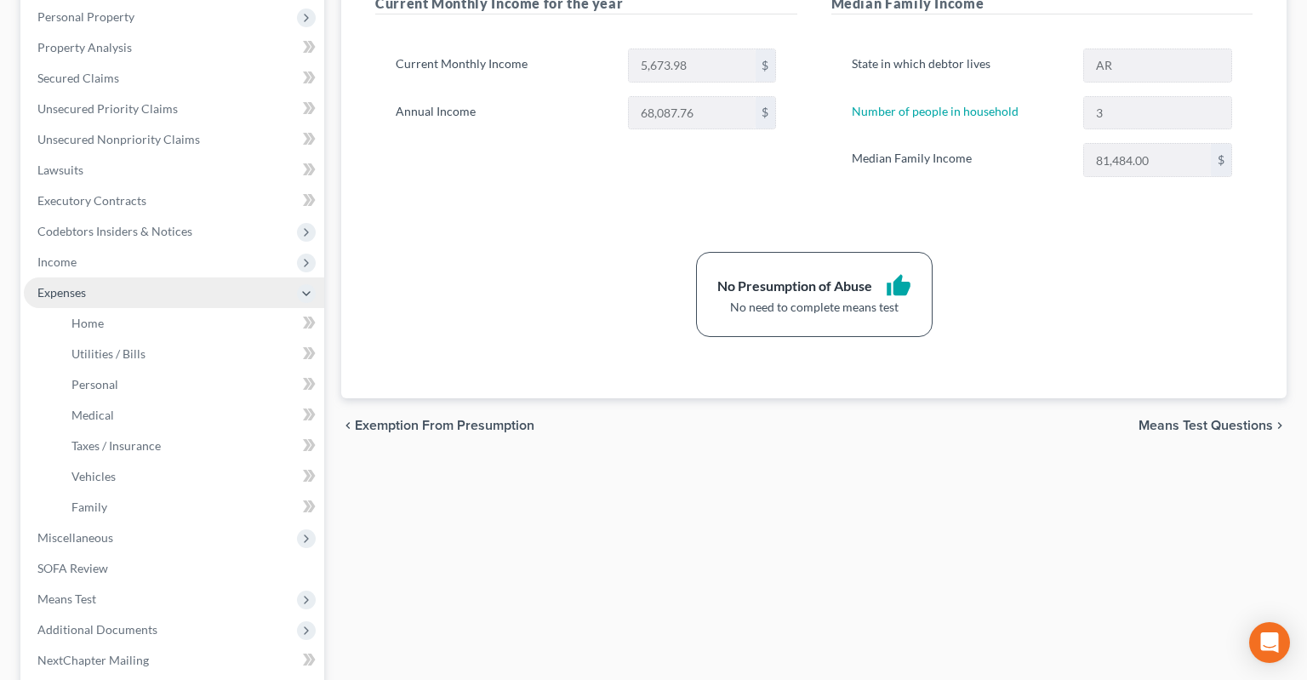
click at [171, 277] on span "Expenses" at bounding box center [174, 292] width 300 height 31
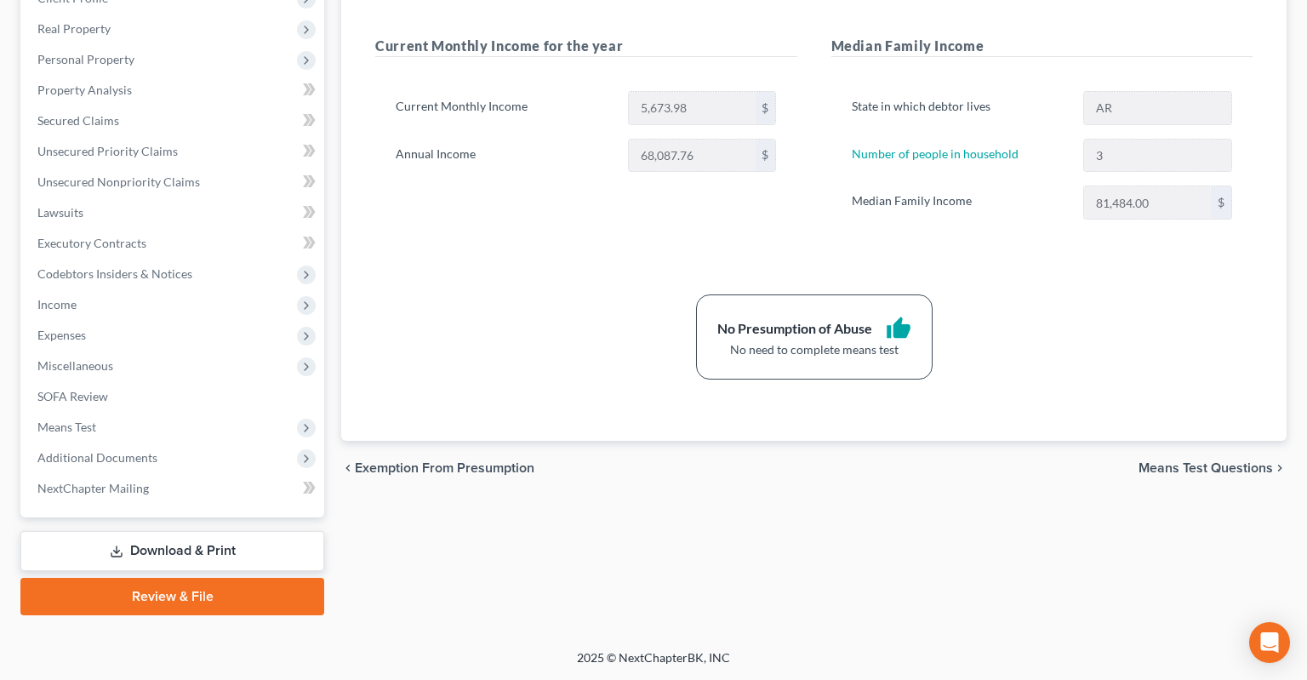
scroll to position [283, 0]
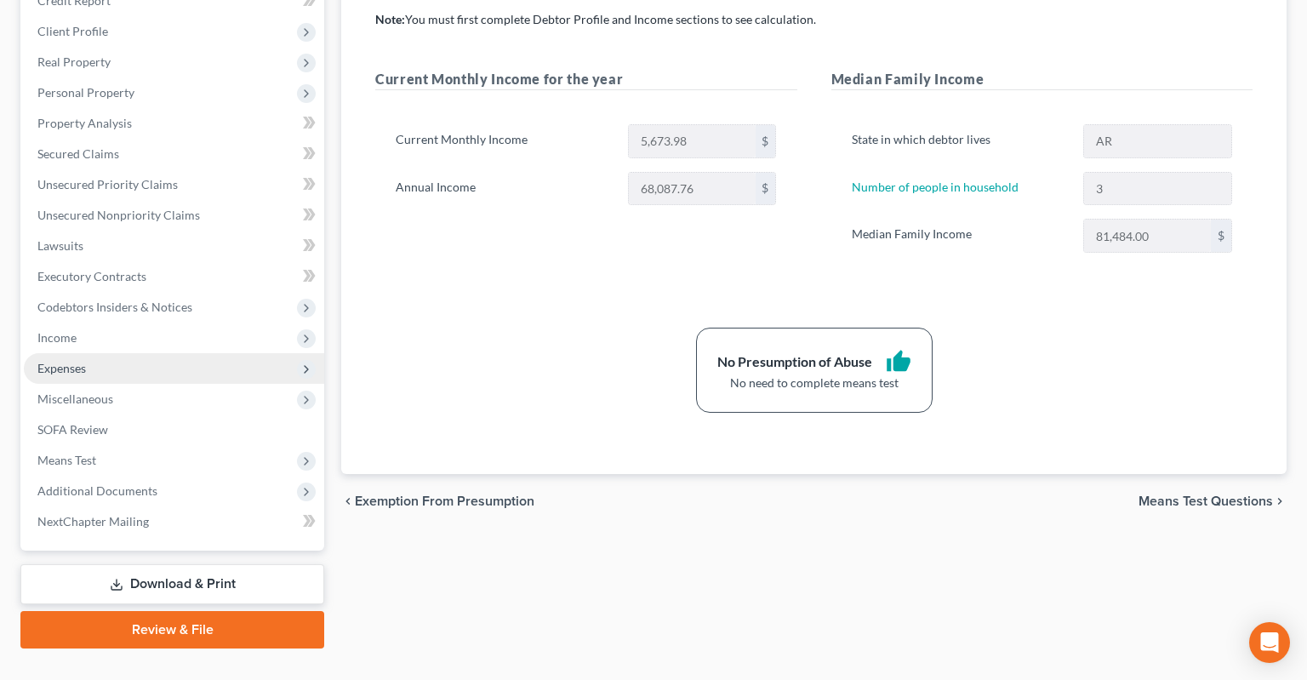
click at [188, 353] on span "Expenses" at bounding box center [174, 368] width 300 height 31
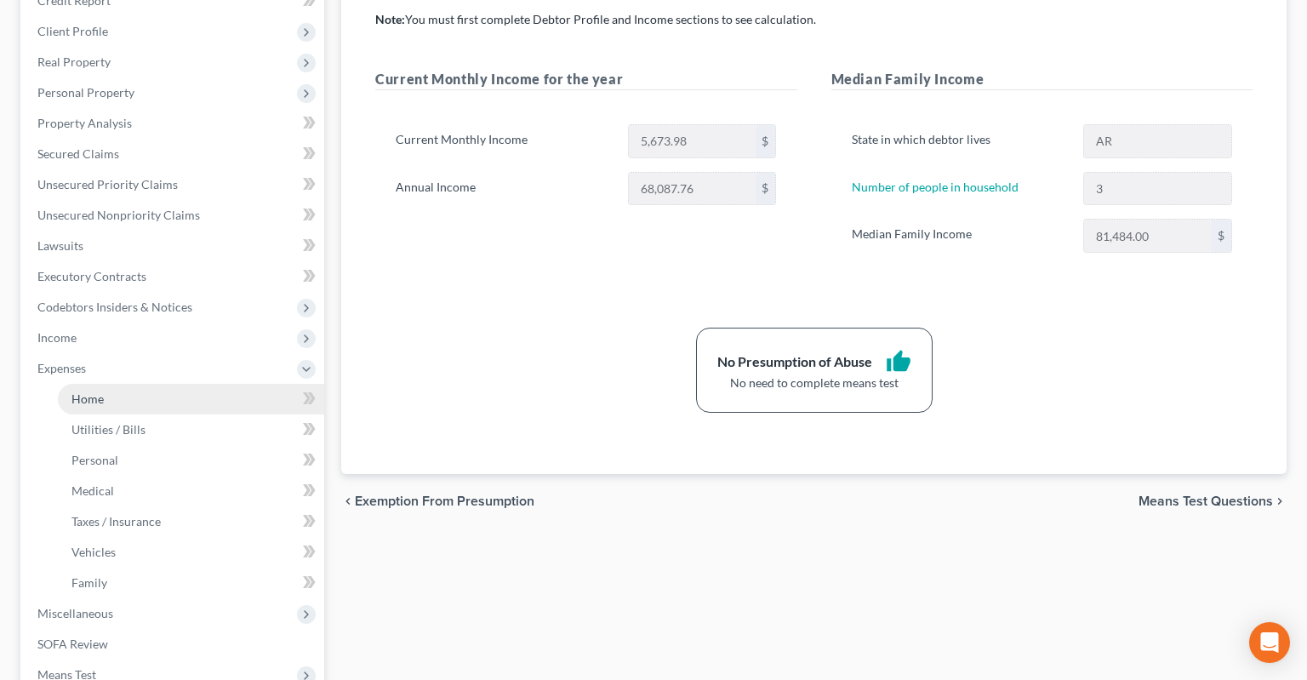
click at [190, 384] on link "Home" at bounding box center [191, 399] width 266 height 31
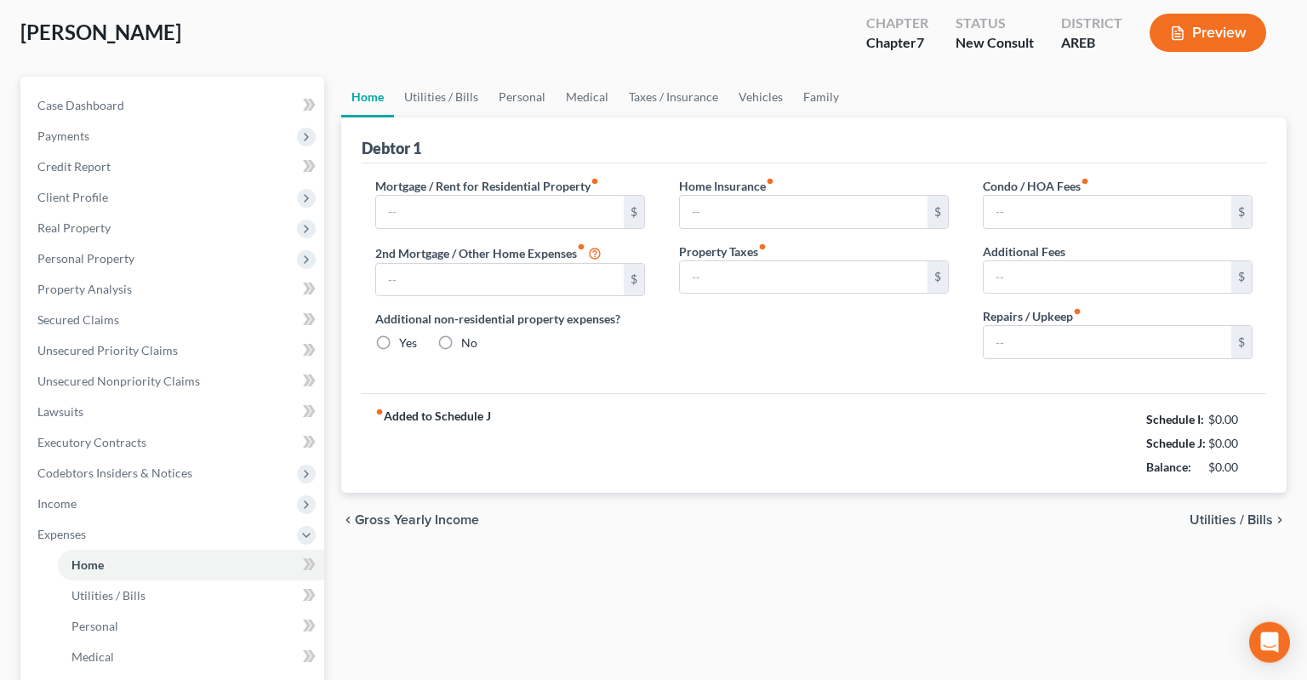
type input "1,600.00"
type input "0.00"
radio input "true"
type input "0.00"
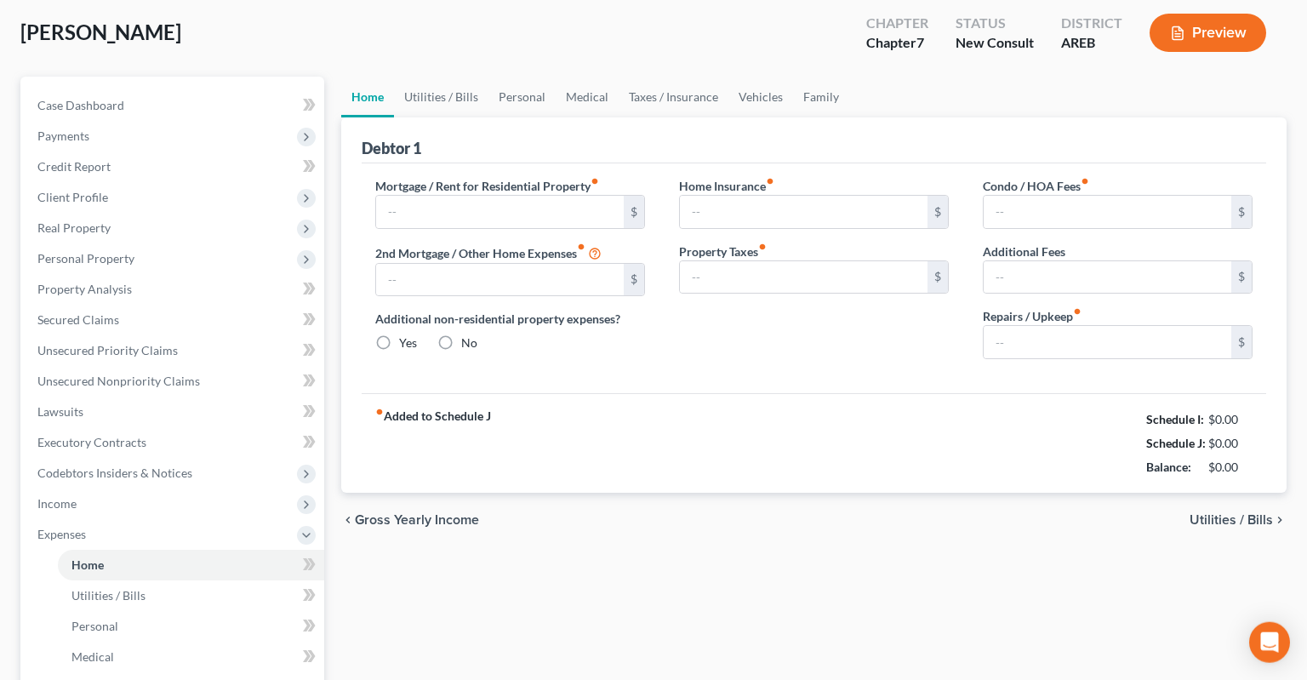
type input "0.00"
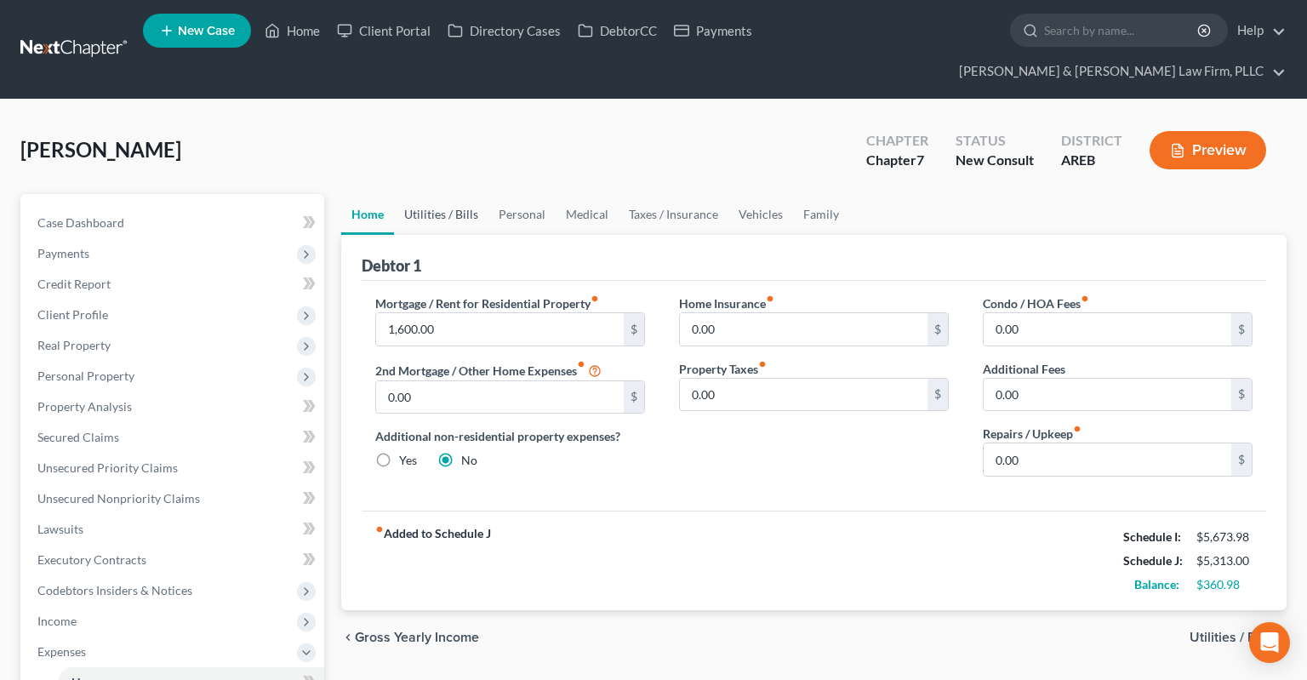
click at [437, 194] on link "Utilities / Bills" at bounding box center [441, 214] width 94 height 41
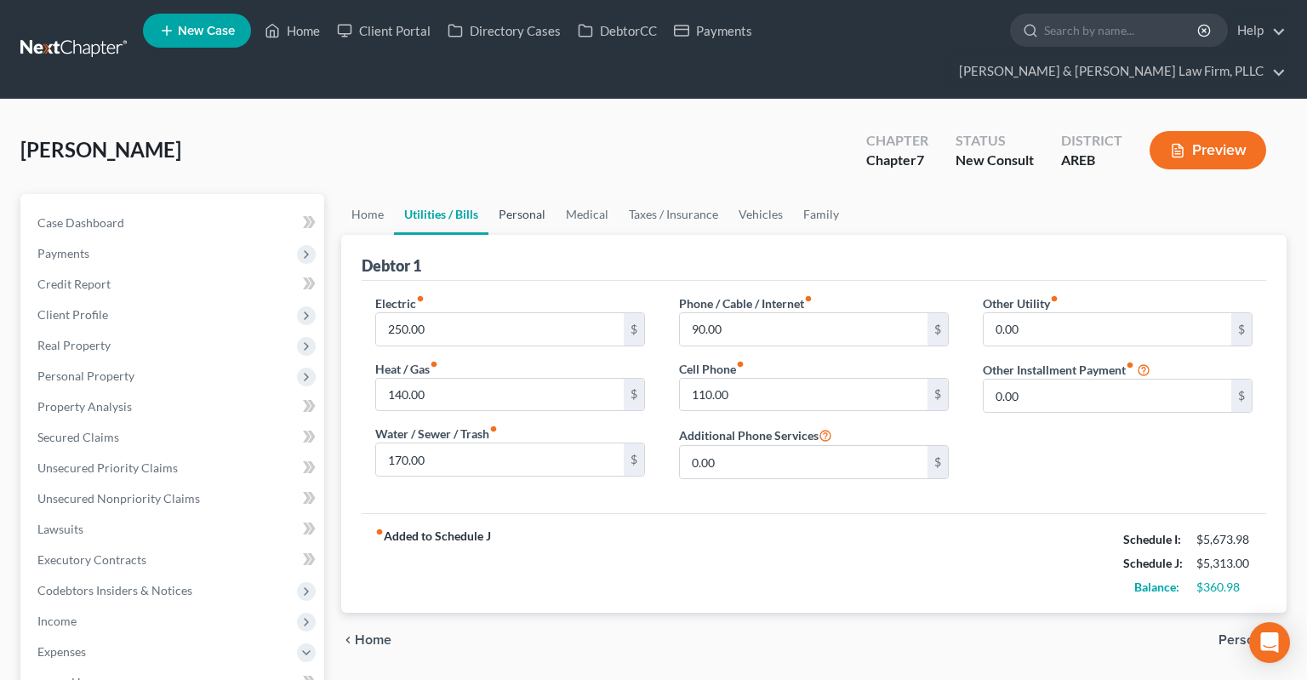
click at [531, 194] on link "Personal" at bounding box center [521, 214] width 67 height 41
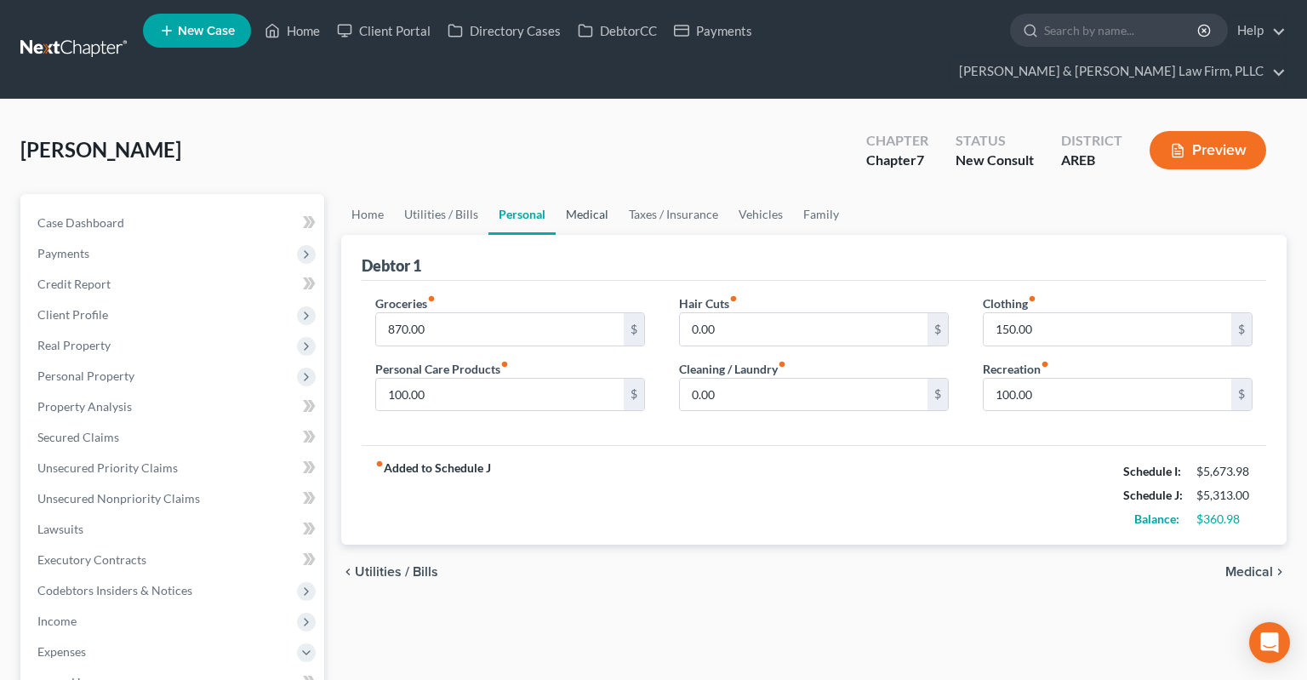
click at [577, 194] on link "Medical" at bounding box center [587, 214] width 63 height 41
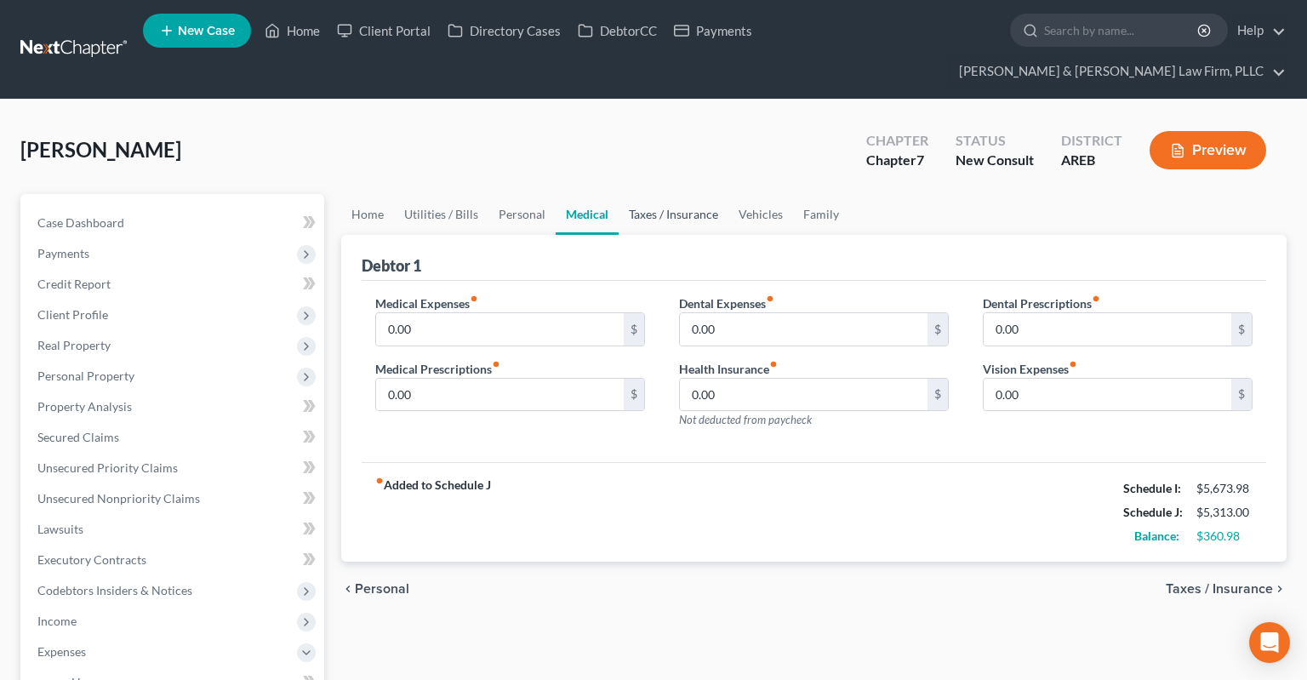
click at [641, 194] on link "Taxes / Insurance" at bounding box center [674, 214] width 110 height 41
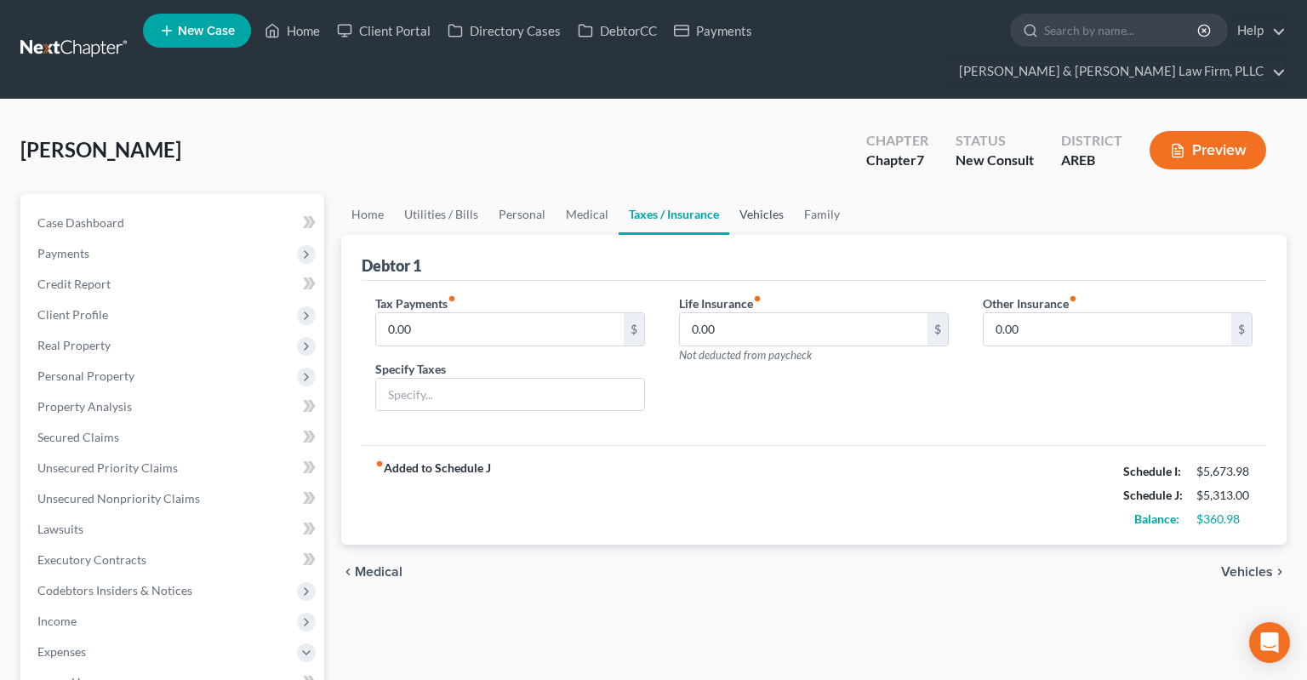
click at [767, 194] on link "Vehicles" at bounding box center [761, 214] width 65 height 41
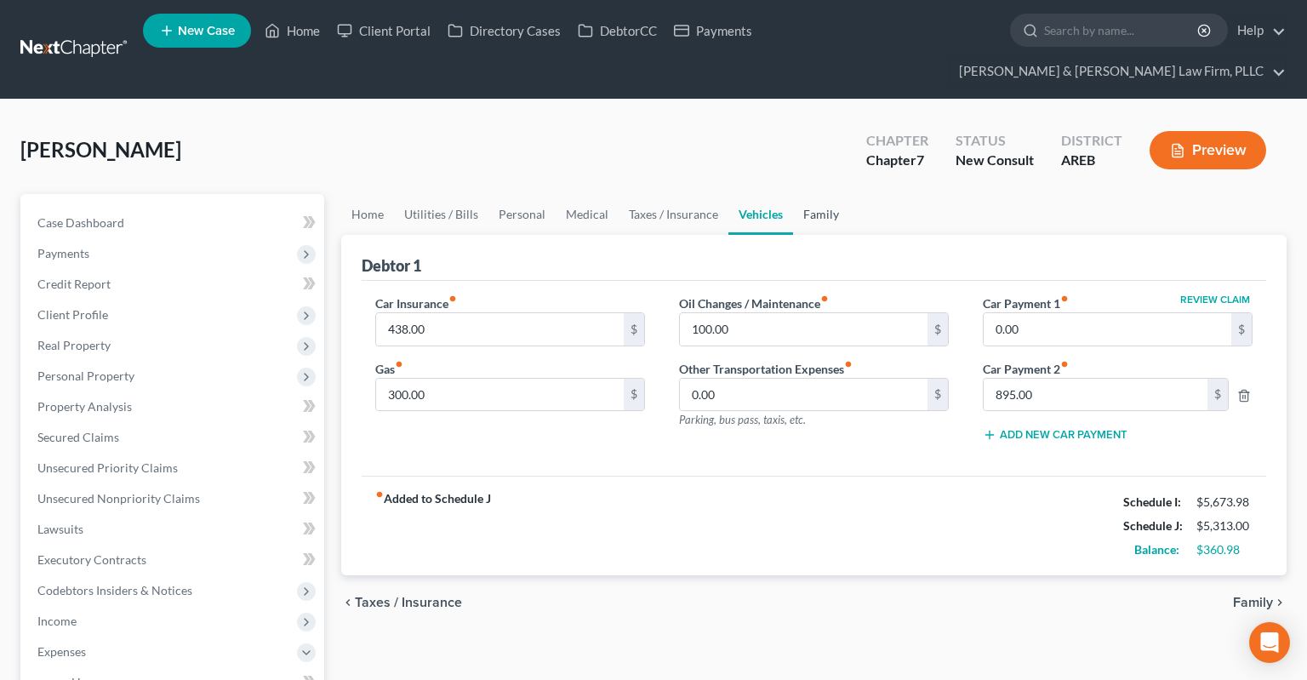
click at [823, 196] on link "Family" at bounding box center [821, 214] width 56 height 41
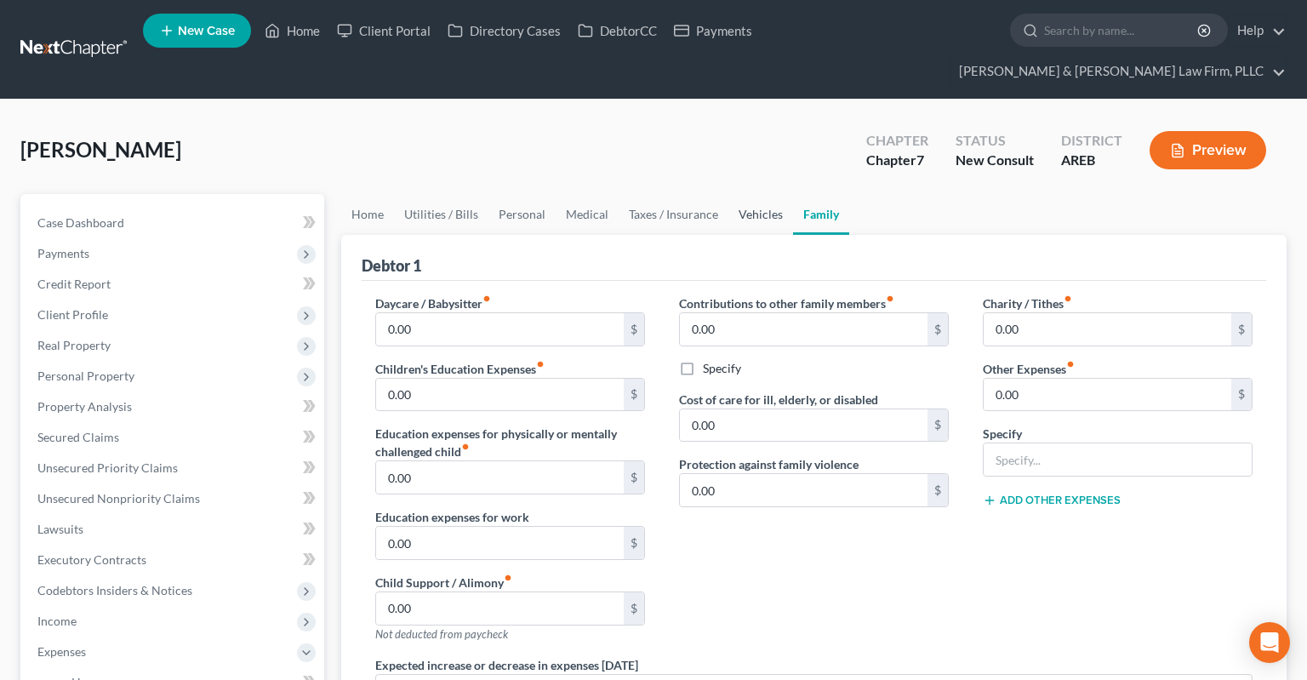
click at [745, 195] on link "Vehicles" at bounding box center [760, 214] width 65 height 41
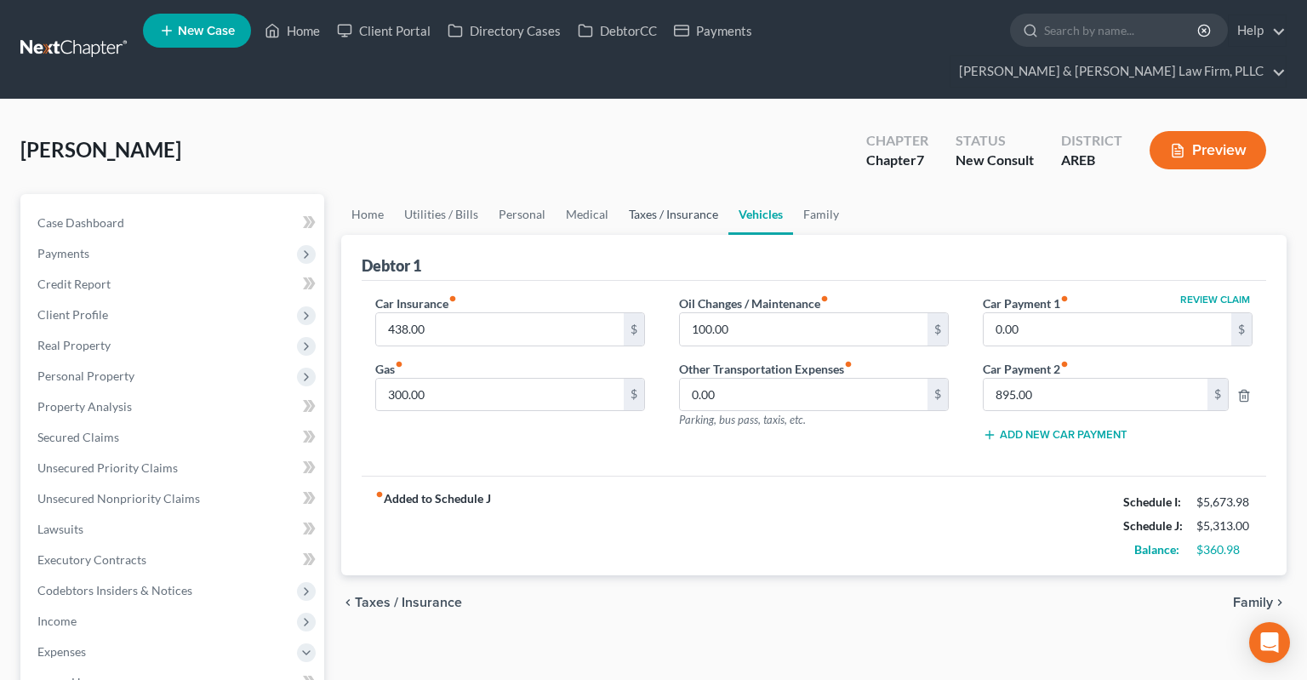
click at [710, 194] on link "Taxes / Insurance" at bounding box center [674, 214] width 110 height 41
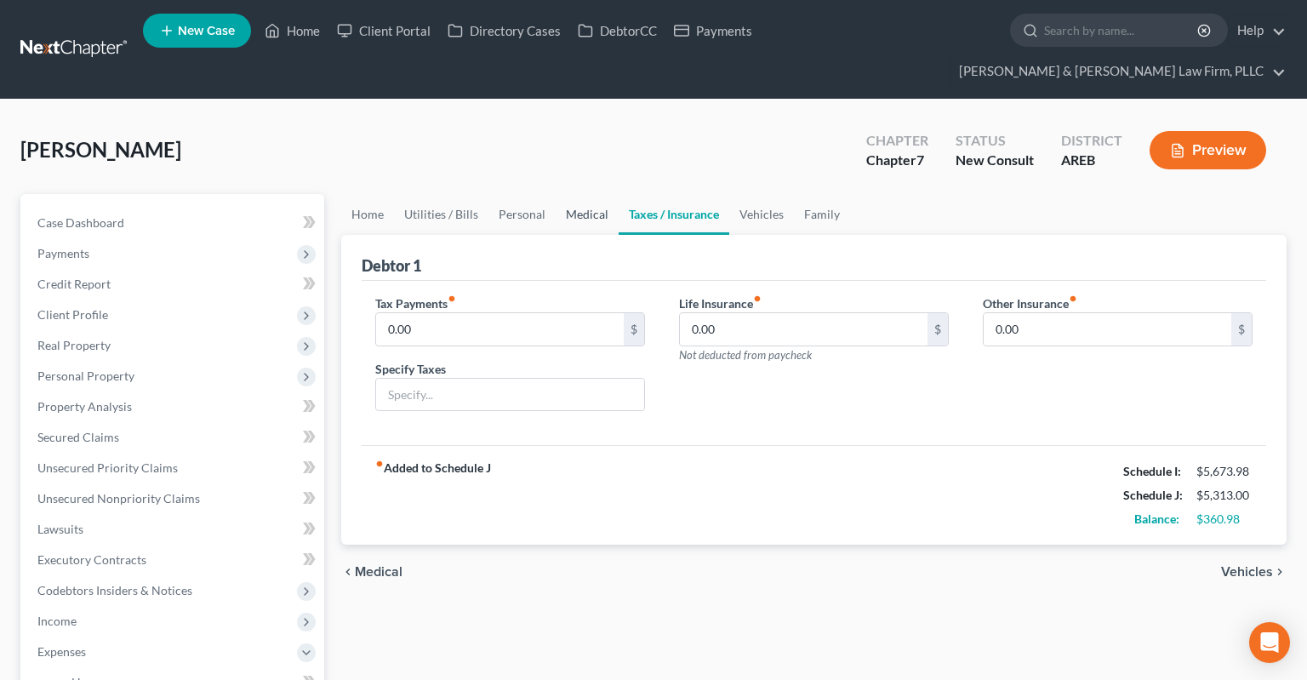
click at [596, 194] on link "Medical" at bounding box center [587, 214] width 63 height 41
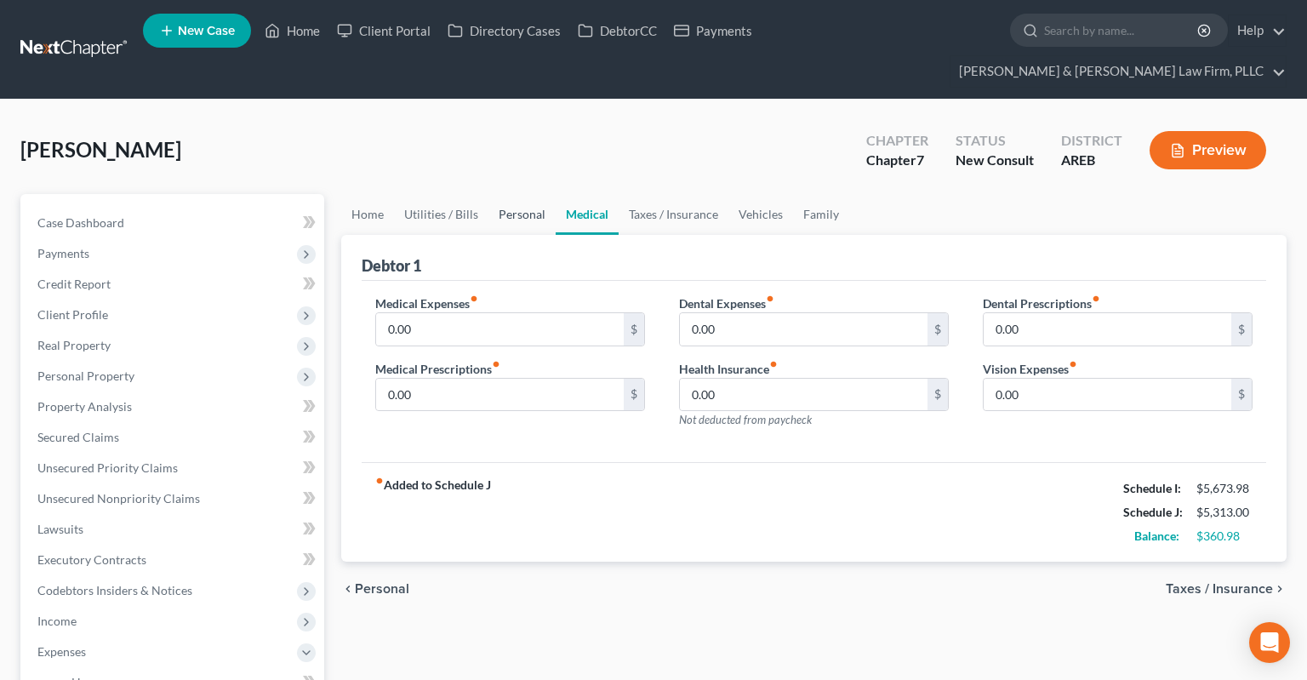
click at [532, 194] on link "Personal" at bounding box center [521, 214] width 67 height 41
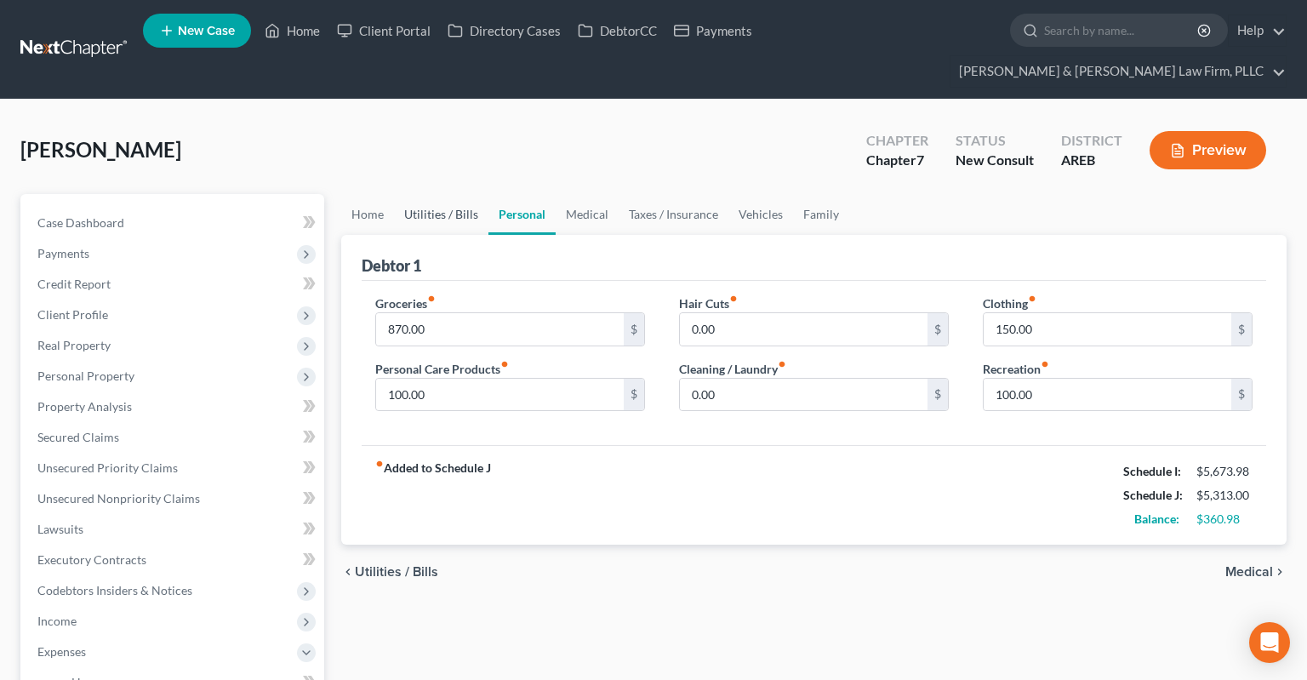
click at [455, 194] on link "Utilities / Bills" at bounding box center [441, 214] width 94 height 41
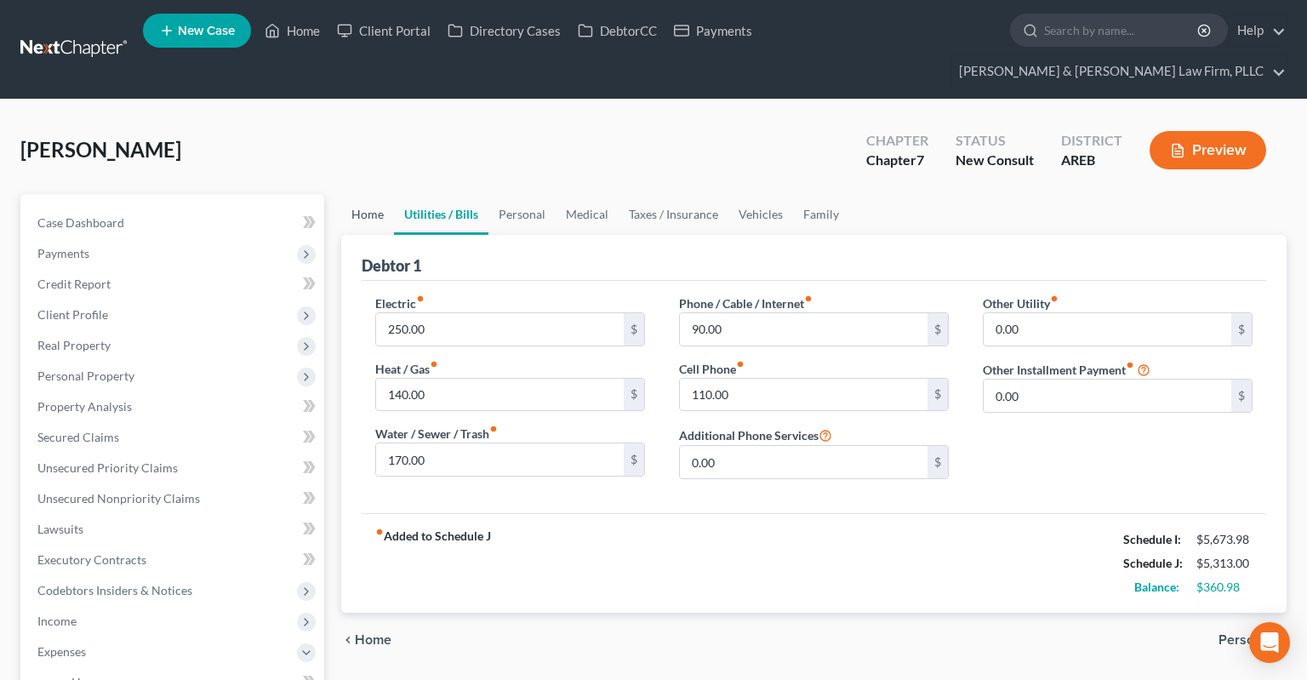
click at [357, 194] on link "Home" at bounding box center [367, 214] width 53 height 41
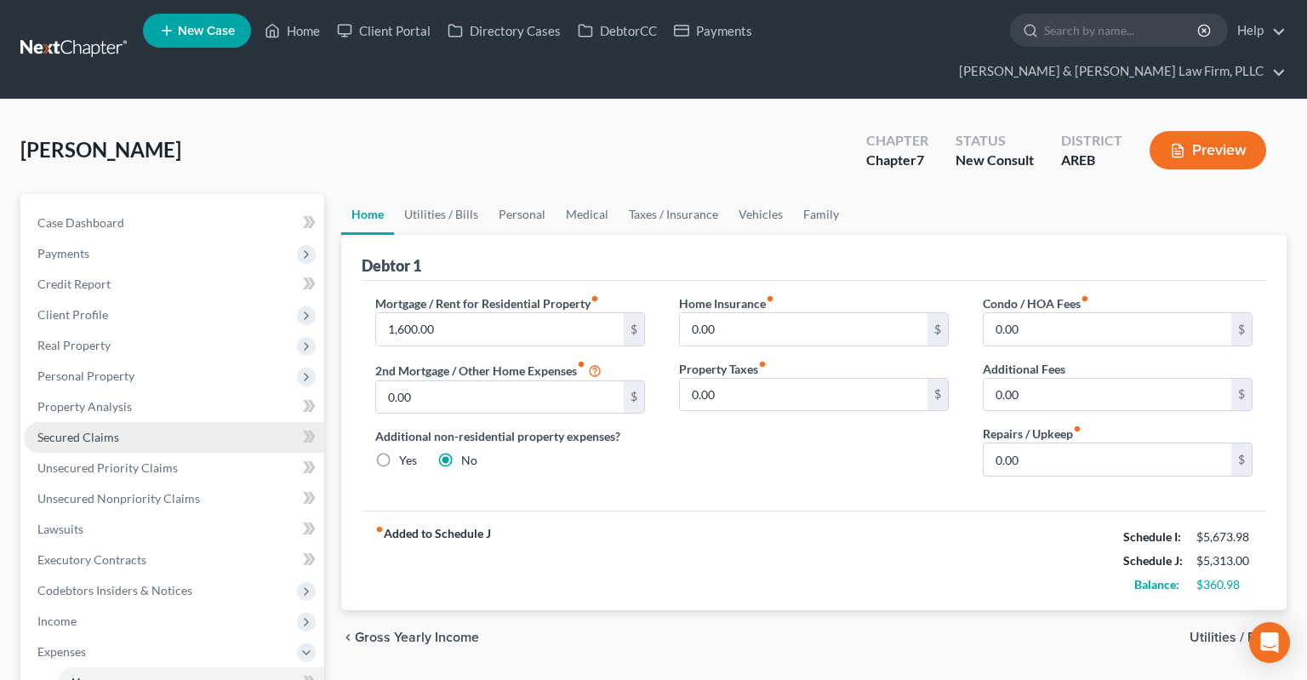
click at [181, 422] on link "Secured Claims" at bounding box center [174, 437] width 300 height 31
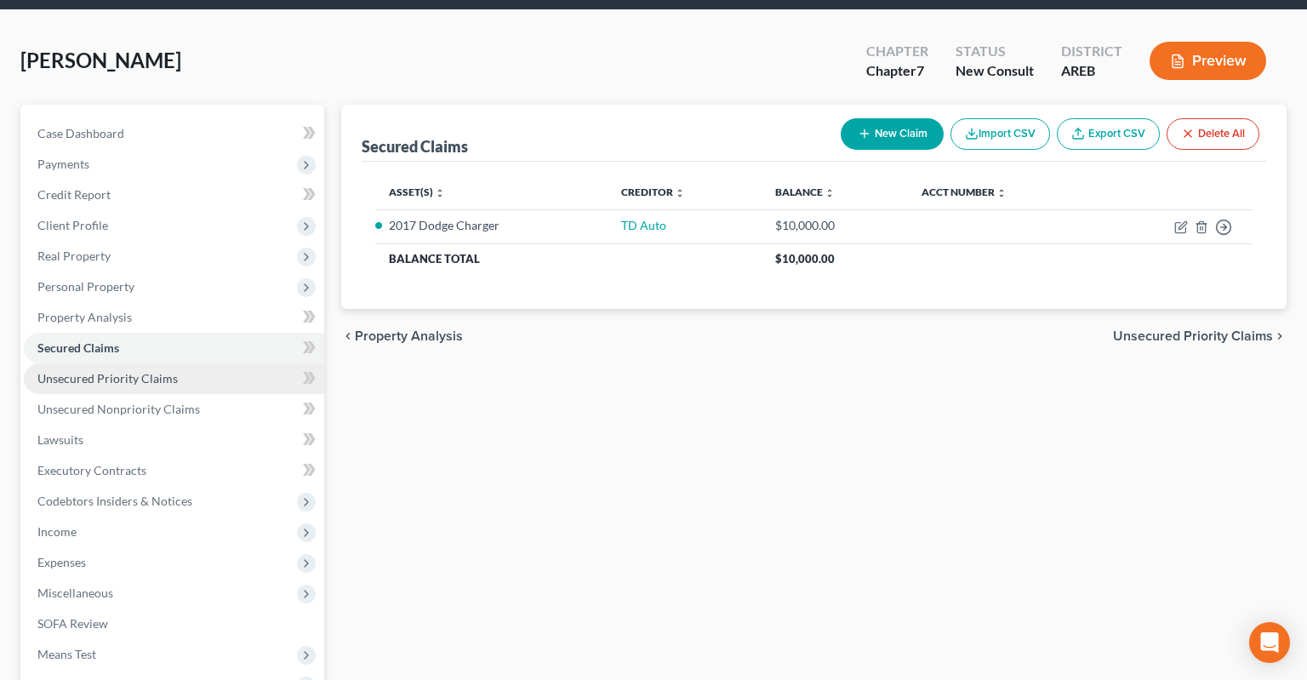
click at [191, 363] on link "Unsecured Priority Claims" at bounding box center [174, 378] width 300 height 31
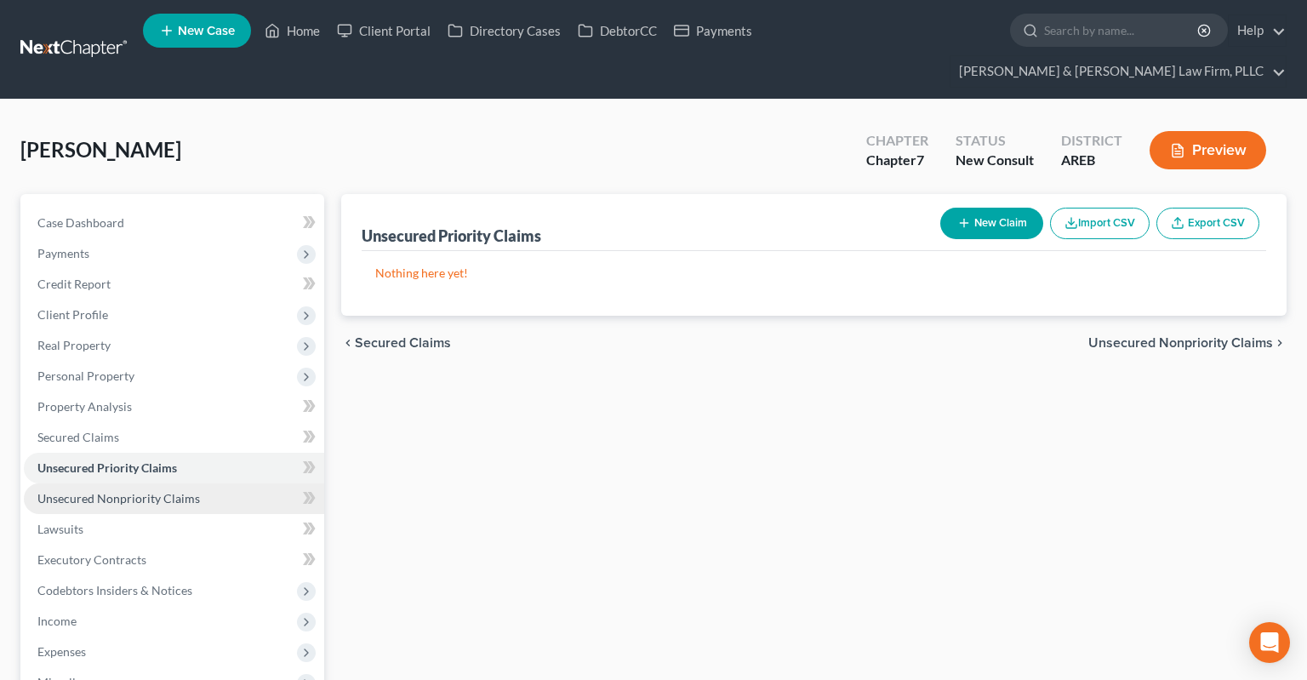
click at [176, 491] on span "Unsecured Nonpriority Claims" at bounding box center [118, 498] width 163 height 14
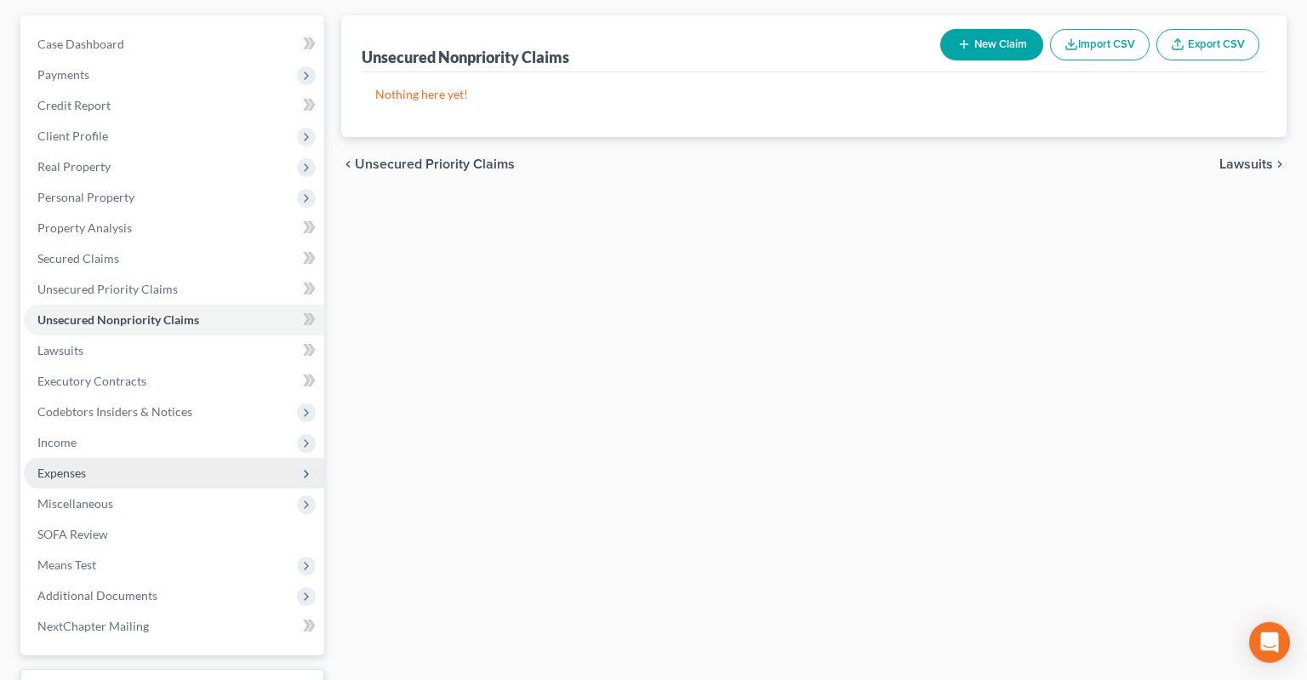
scroll to position [180, 0]
click at [181, 457] on span "Expenses" at bounding box center [174, 472] width 300 height 31
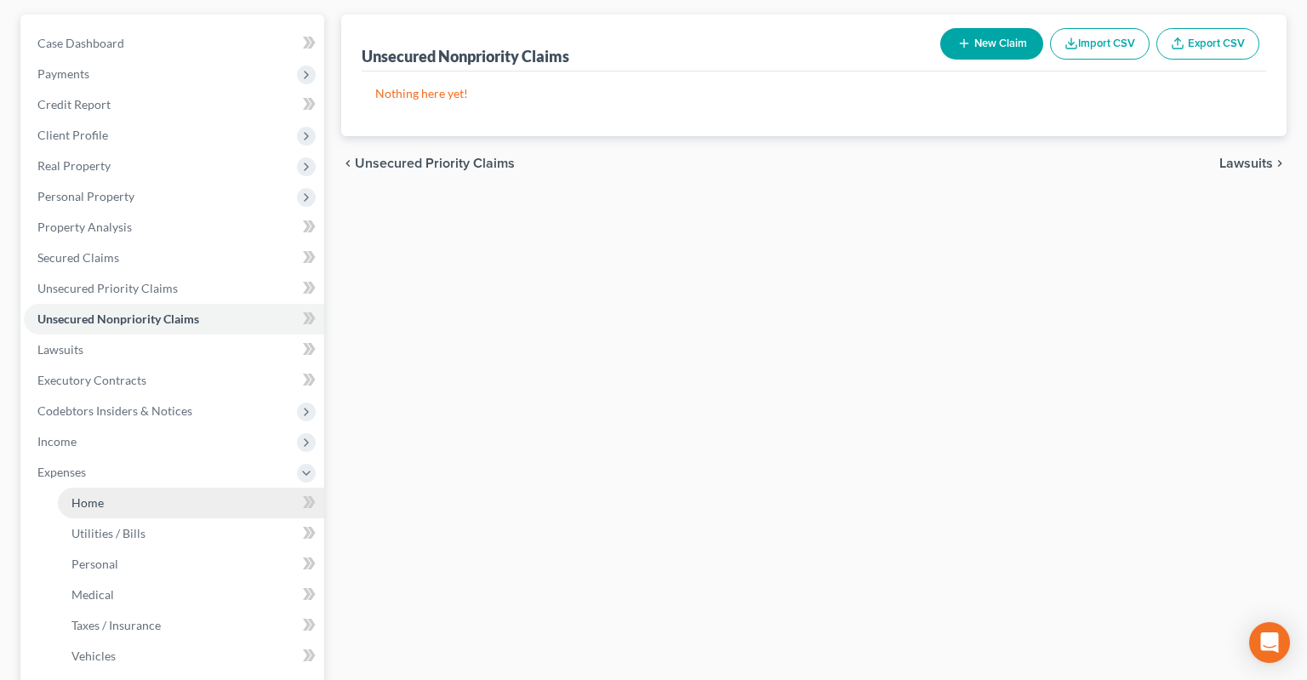
click at [220, 488] on link "Home" at bounding box center [191, 503] width 266 height 31
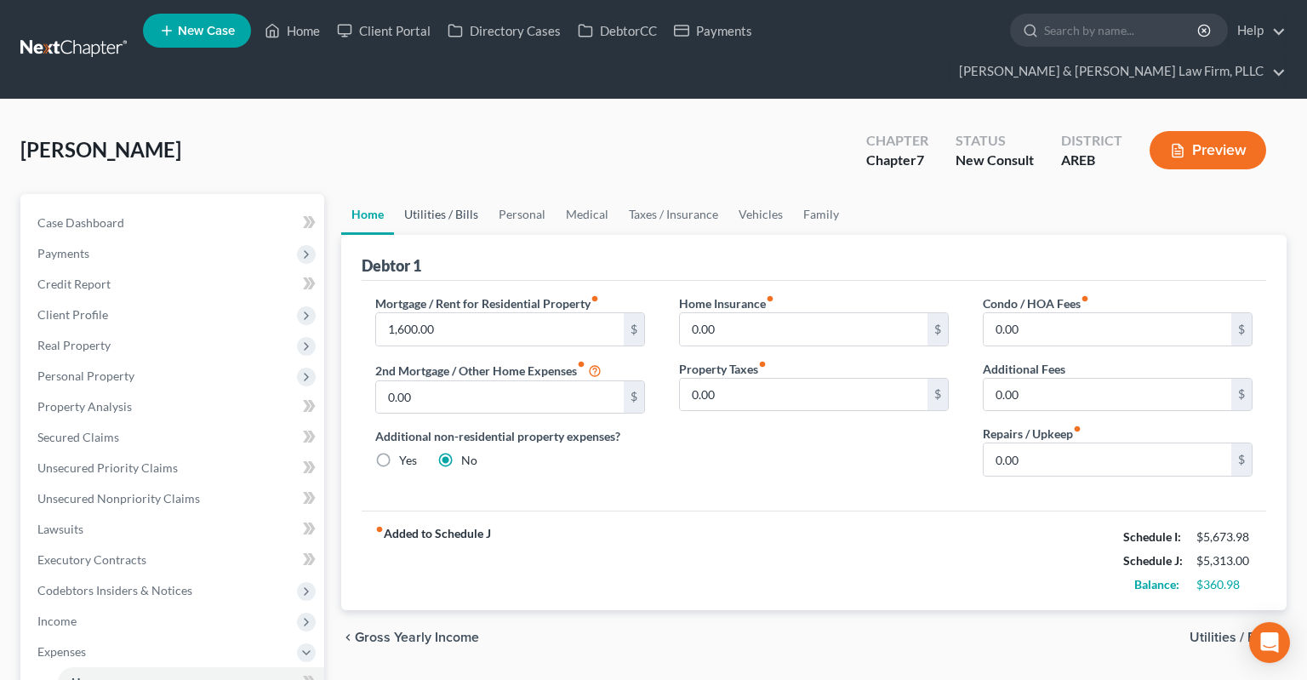
click at [461, 194] on link "Utilities / Bills" at bounding box center [441, 214] width 94 height 41
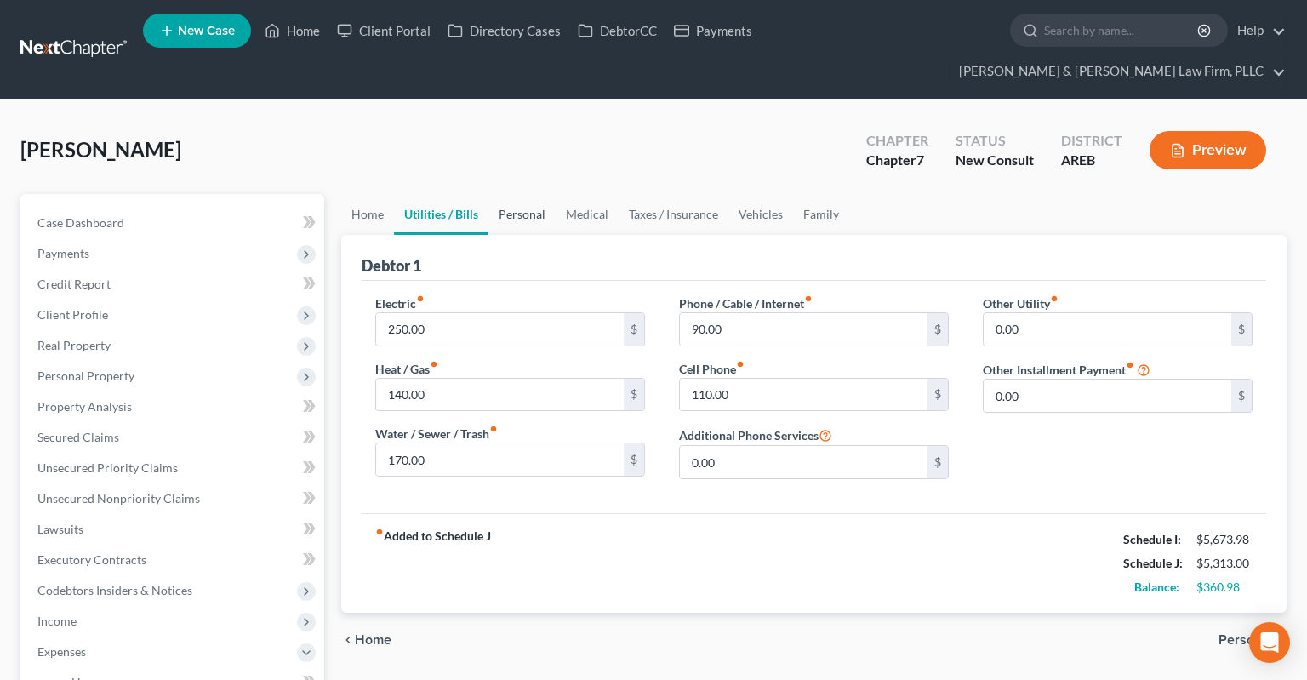
click at [546, 194] on link "Personal" at bounding box center [521, 214] width 67 height 41
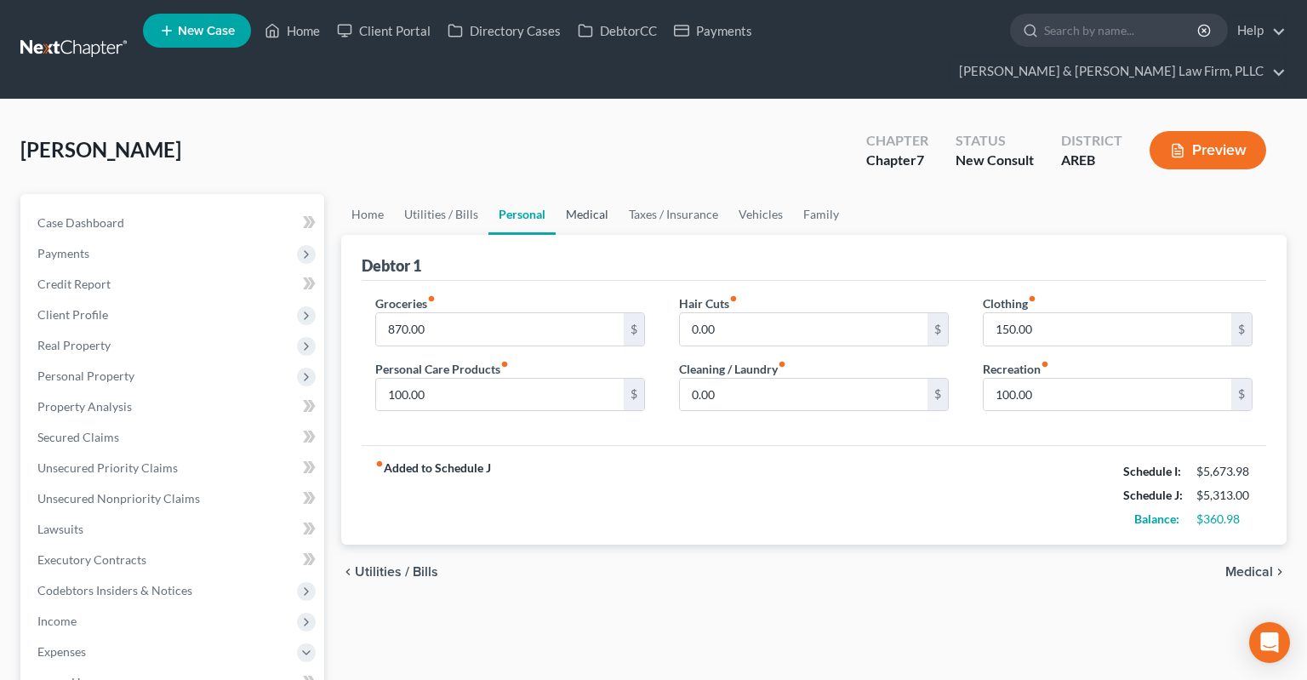
click at [591, 196] on link "Medical" at bounding box center [587, 214] width 63 height 41
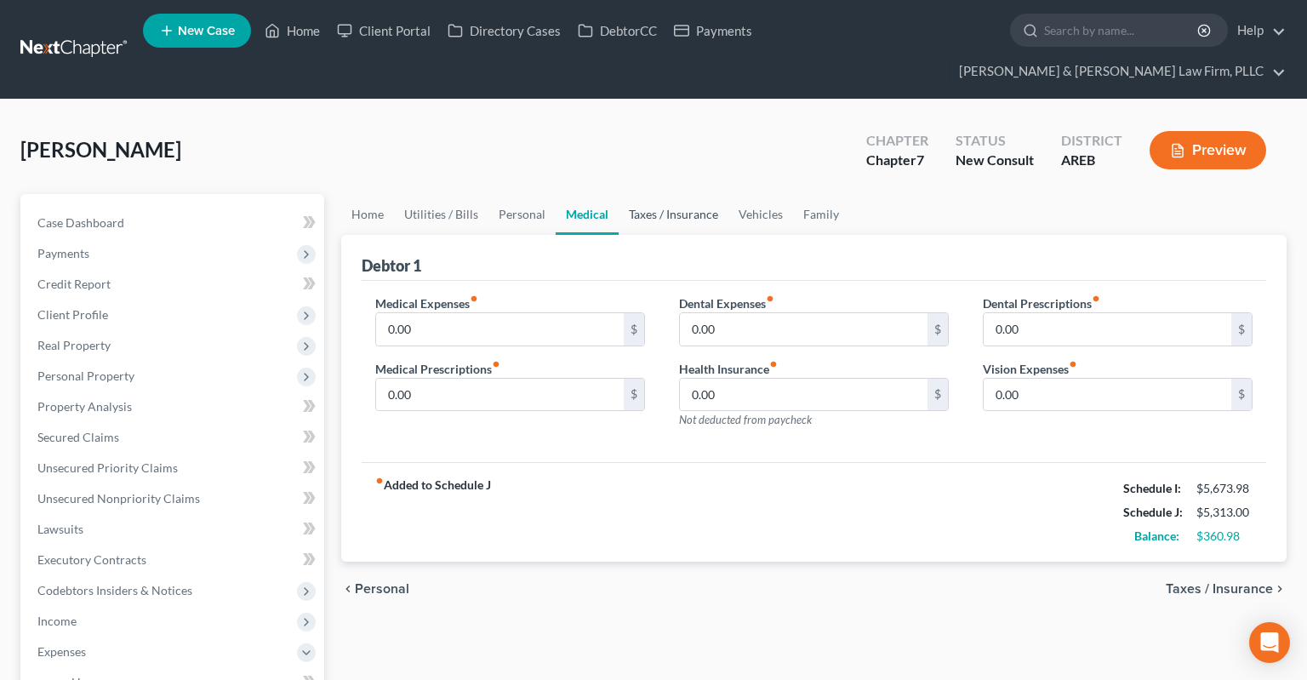
click at [634, 194] on link "Taxes / Insurance" at bounding box center [674, 214] width 110 height 41
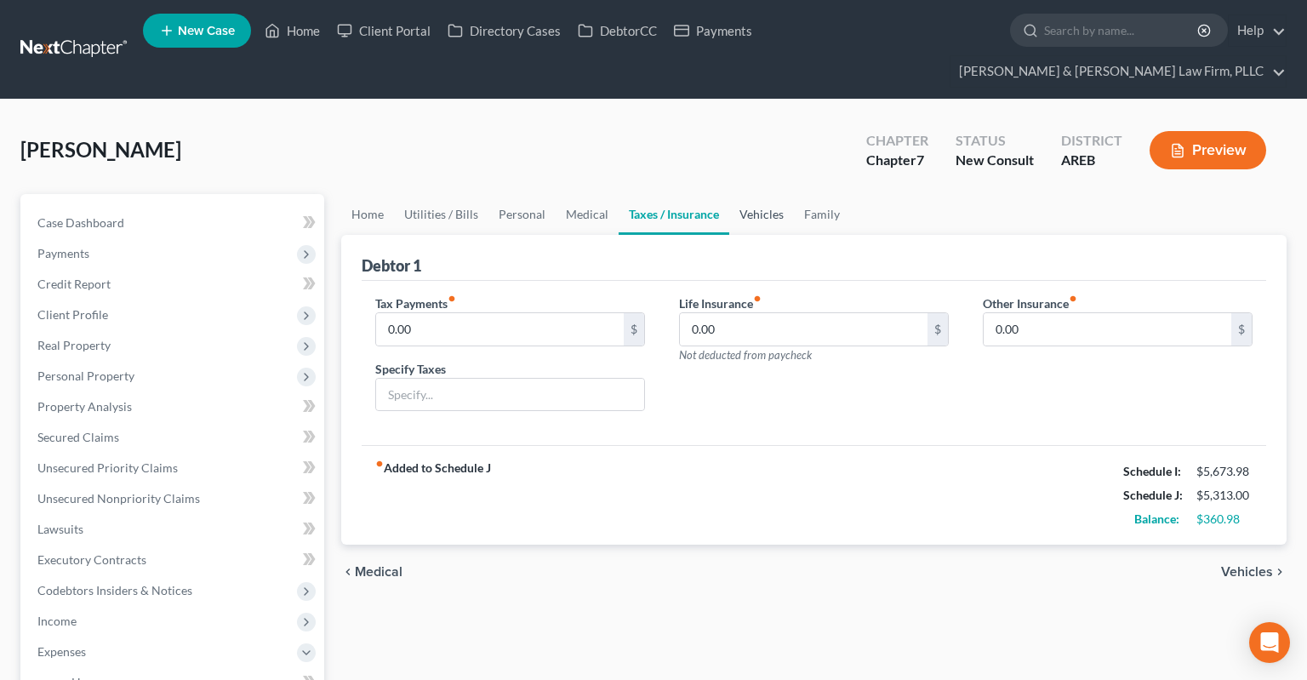
click at [761, 195] on link "Vehicles" at bounding box center [761, 214] width 65 height 41
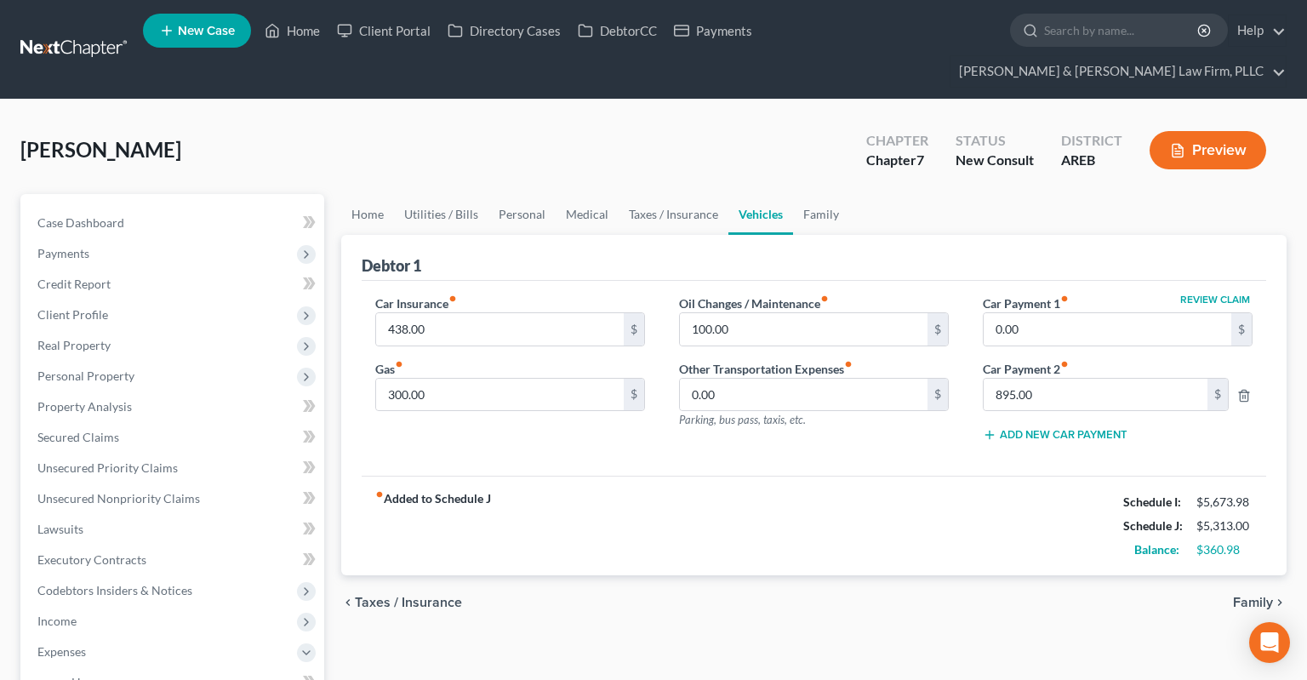
click at [956, 575] on div "chevron_left Taxes / Insurance Family chevron_right" at bounding box center [813, 602] width 945 height 54
click at [186, 422] on link "Secured Claims" at bounding box center [174, 437] width 300 height 31
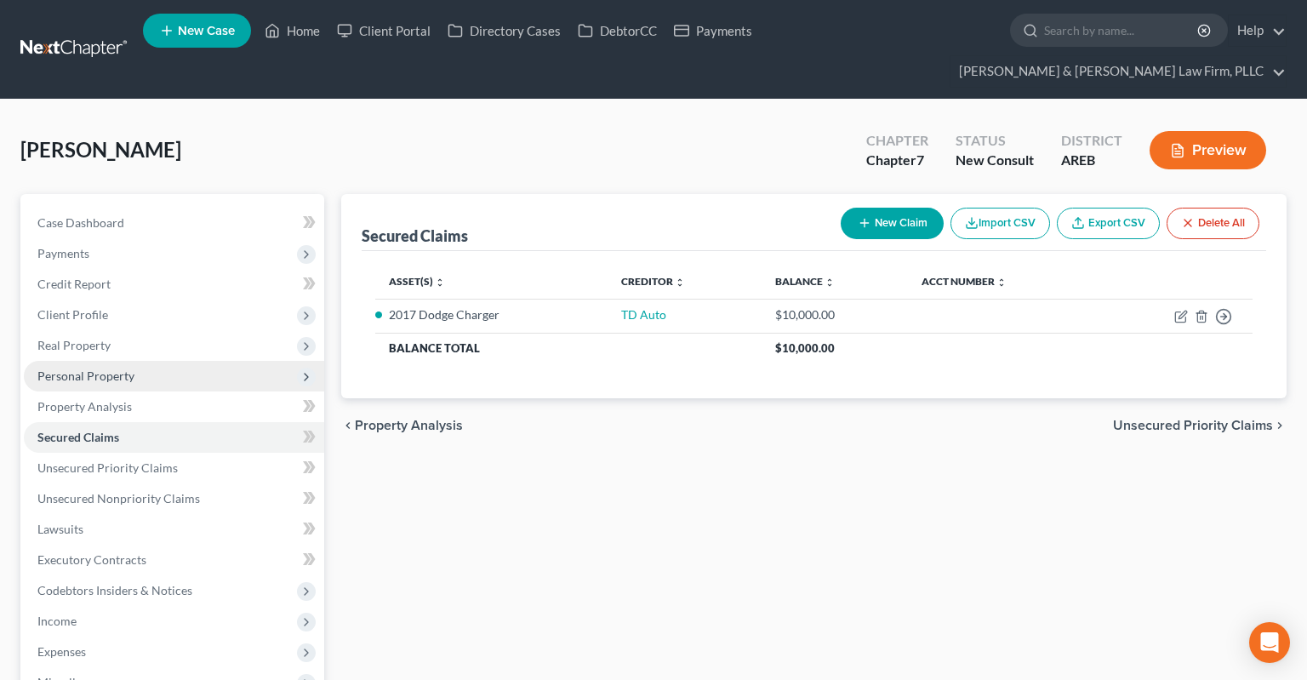
click at [131, 368] on span "Personal Property" at bounding box center [85, 375] width 97 height 14
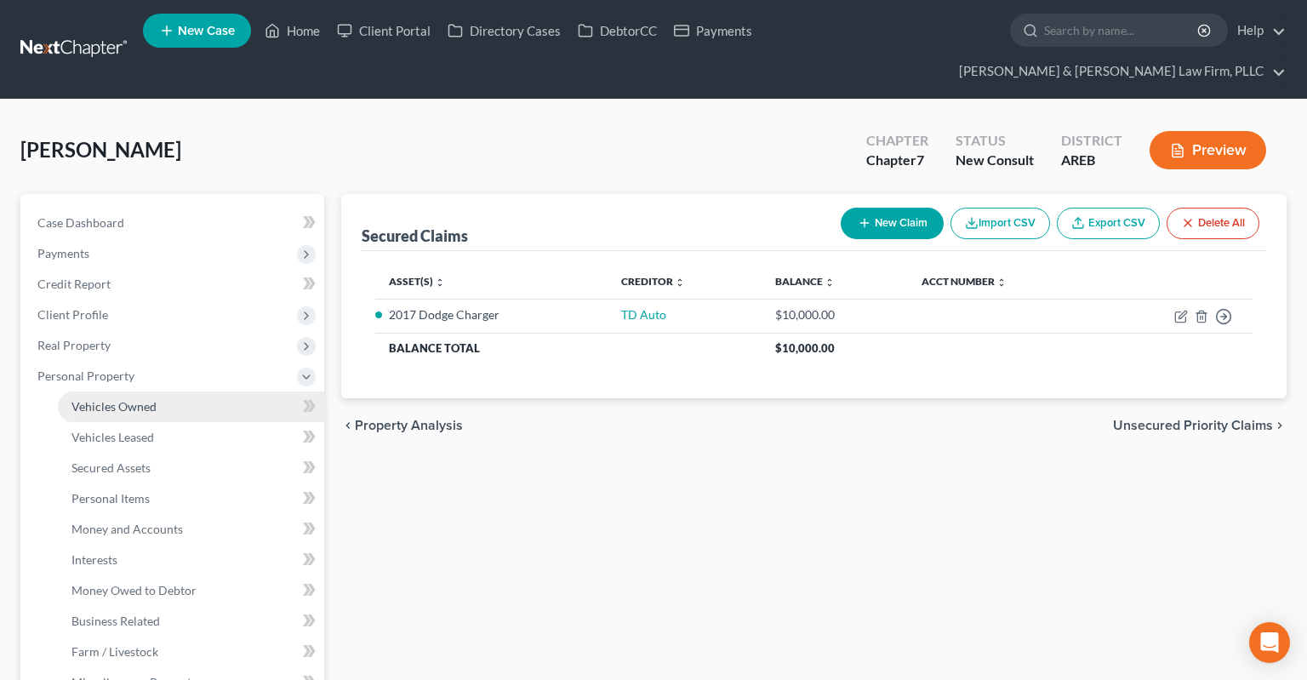
click at [185, 391] on link "Vehicles Owned" at bounding box center [191, 406] width 266 height 31
